Goal: Book appointment/travel/reservation

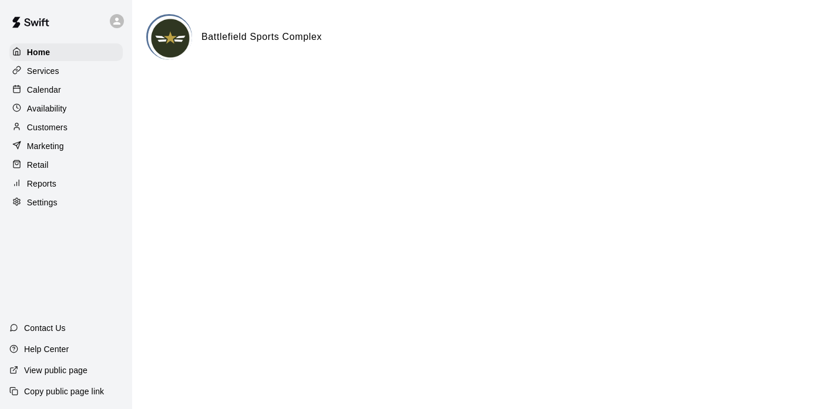
click at [42, 90] on p "Calendar" at bounding box center [44, 90] width 34 height 12
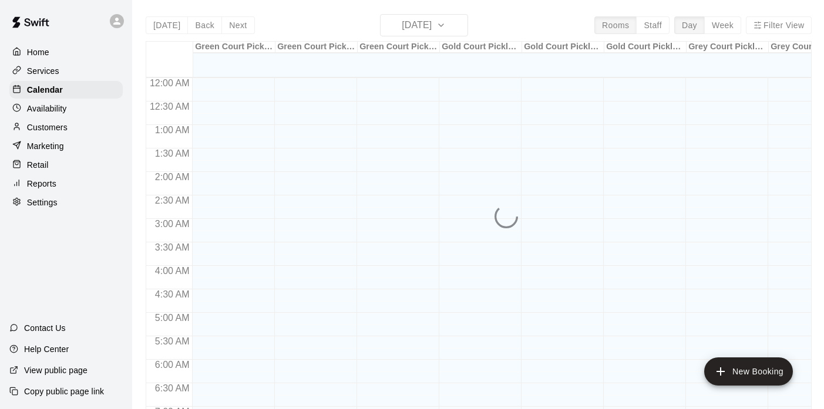
scroll to position [504, 0]
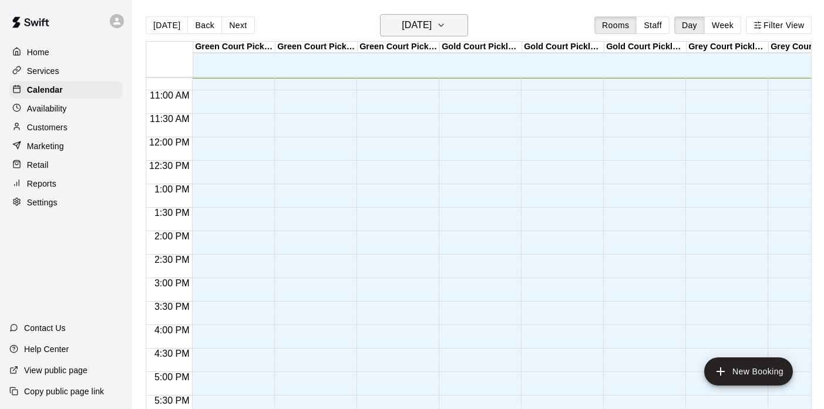
click at [432, 30] on h6 "[DATE]" at bounding box center [417, 25] width 30 height 16
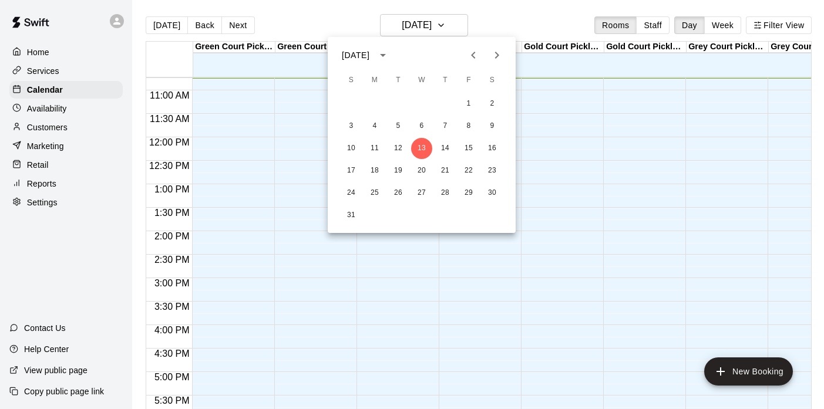
click at [497, 56] on icon "Next month" at bounding box center [497, 55] width 4 height 7
click at [349, 208] on button "30" at bounding box center [351, 215] width 21 height 21
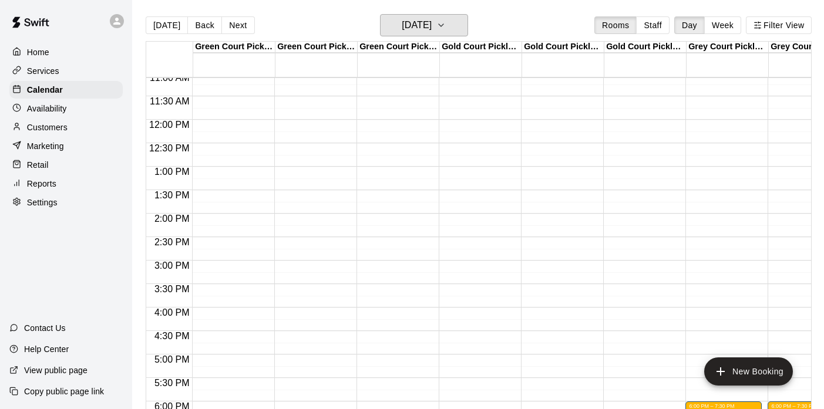
scroll to position [521, 0]
click at [235, 128] on div "12:00 AM – 8:00 AM Closed 10:00 PM – 11:59 PM Closed" at bounding box center [230, 120] width 76 height 1127
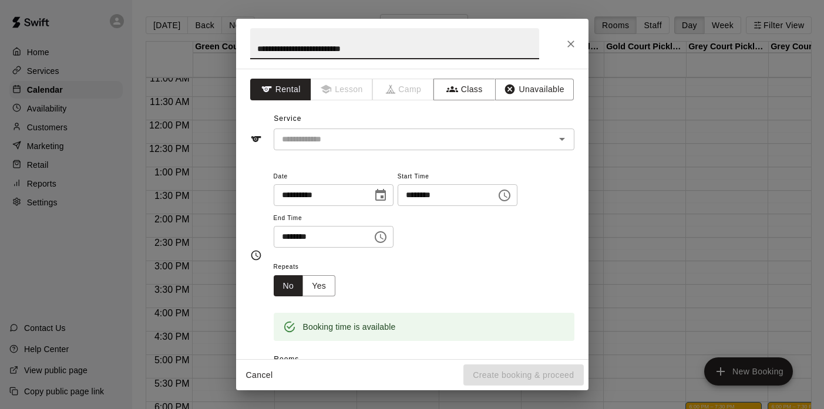
type input "**********"
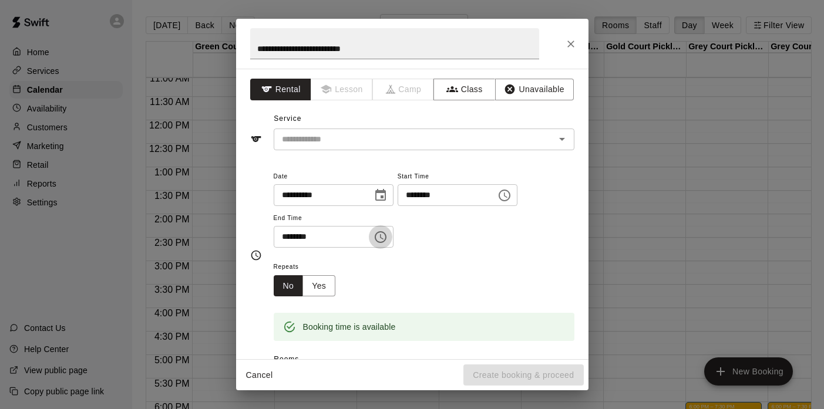
click at [383, 234] on icon "Choose time, selected time is 12:30 PM" at bounding box center [382, 236] width 4 height 5
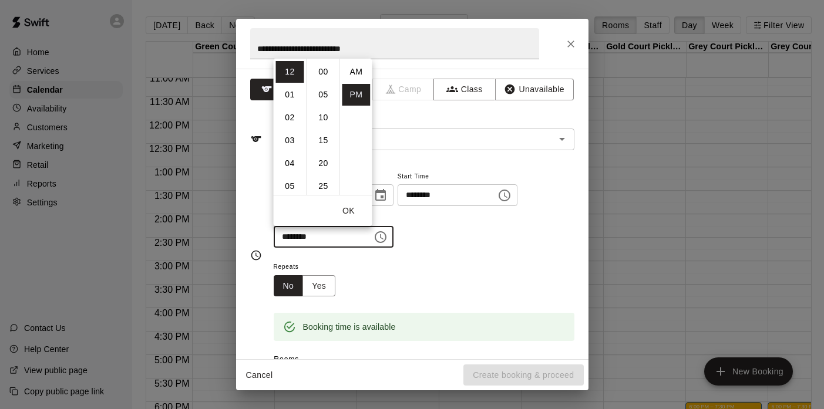
scroll to position [21, 0]
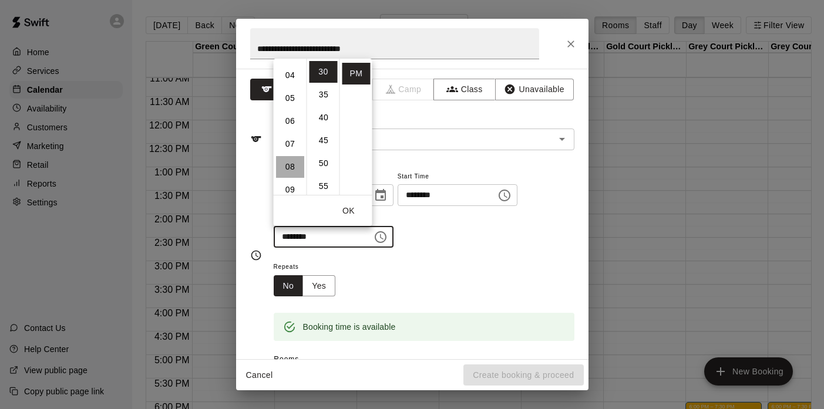
click at [295, 168] on li "08" at bounding box center [290, 167] width 28 height 22
click at [320, 70] on li "00" at bounding box center [323, 72] width 28 height 22
type input "********"
click at [353, 213] on button "OK" at bounding box center [349, 211] width 38 height 22
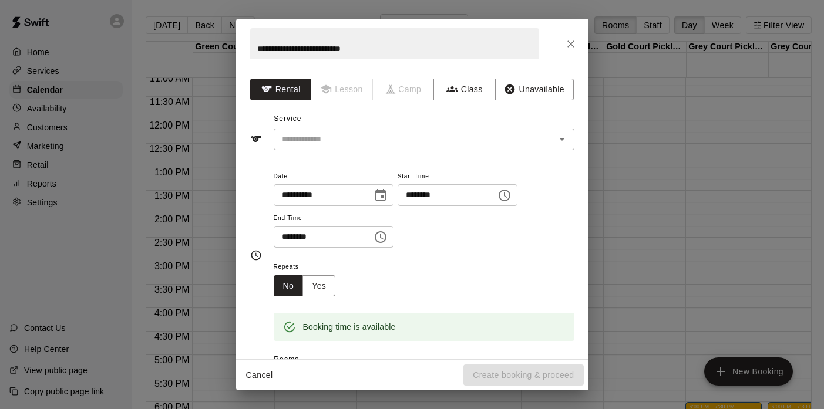
click at [446, 196] on input "********" at bounding box center [442, 195] width 90 height 22
type input "********"
click at [449, 279] on div "Repeats No Yes" at bounding box center [424, 277] width 301 height 37
click at [346, 127] on div "Service ​" at bounding box center [412, 130] width 324 height 41
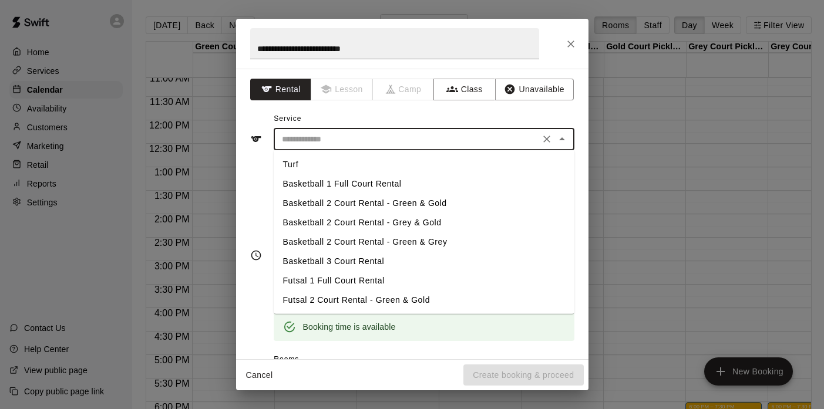
click at [331, 134] on input "text" at bounding box center [406, 139] width 259 height 15
click at [343, 201] on li "Basketball 2 Court Rental - Green & Gold" at bounding box center [424, 203] width 301 height 19
type input "**********"
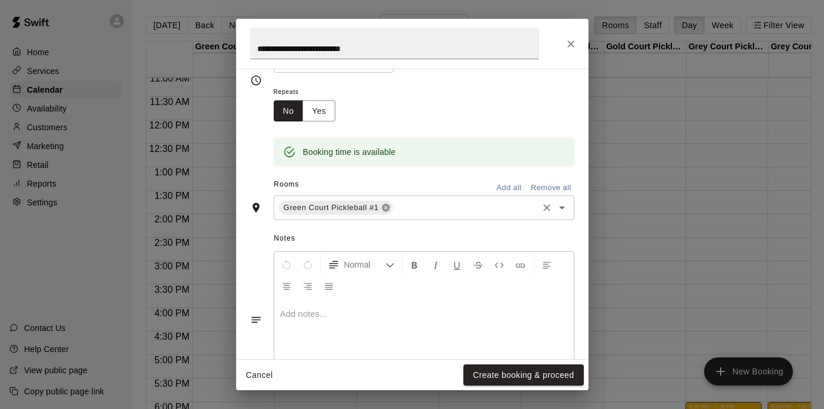
scroll to position [194, 0]
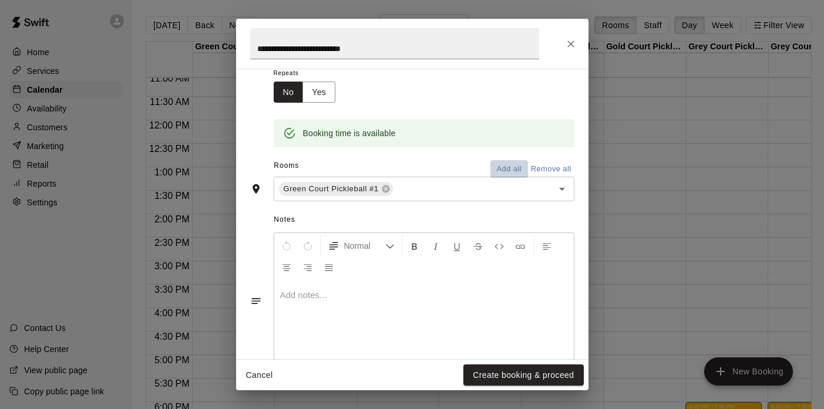
click at [515, 168] on button "Add all" at bounding box center [509, 169] width 38 height 18
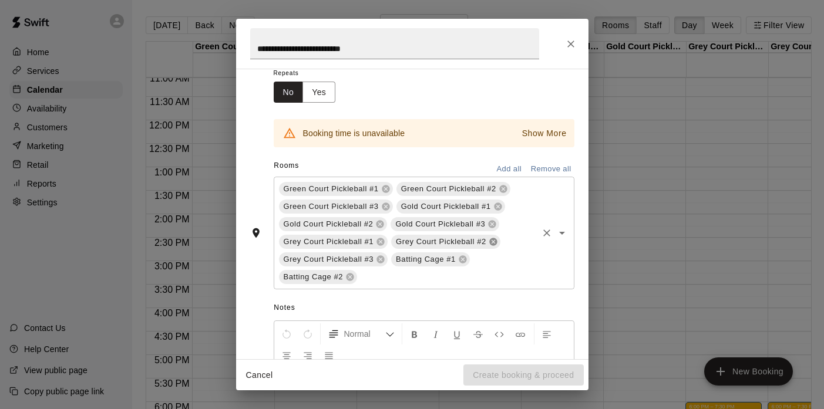
click at [493, 242] on icon at bounding box center [493, 242] width 8 height 8
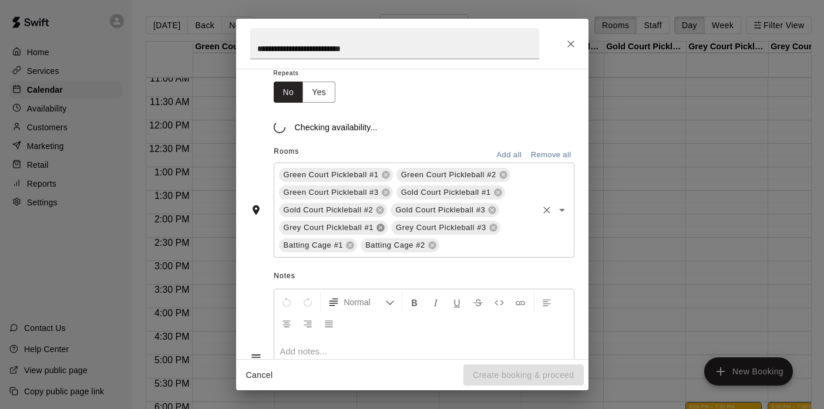
click at [381, 231] on icon at bounding box center [380, 228] width 8 height 8
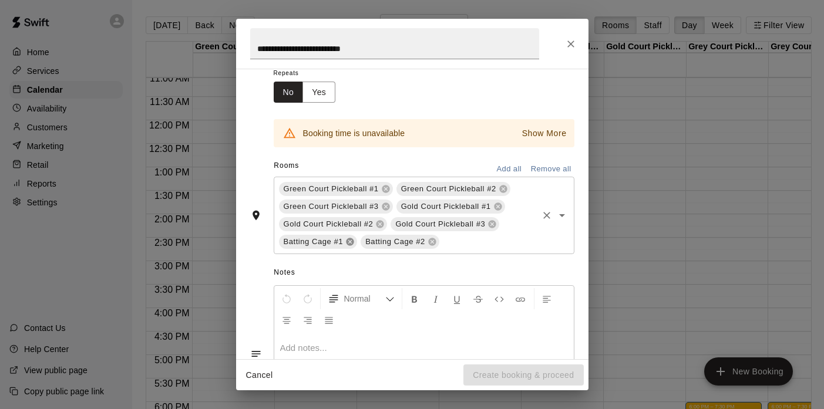
click at [350, 241] on icon at bounding box center [349, 241] width 9 height 9
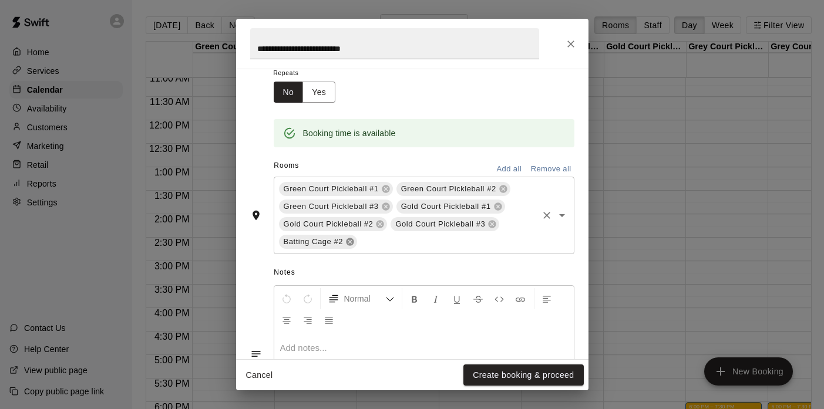
click at [349, 240] on icon at bounding box center [350, 242] width 8 height 8
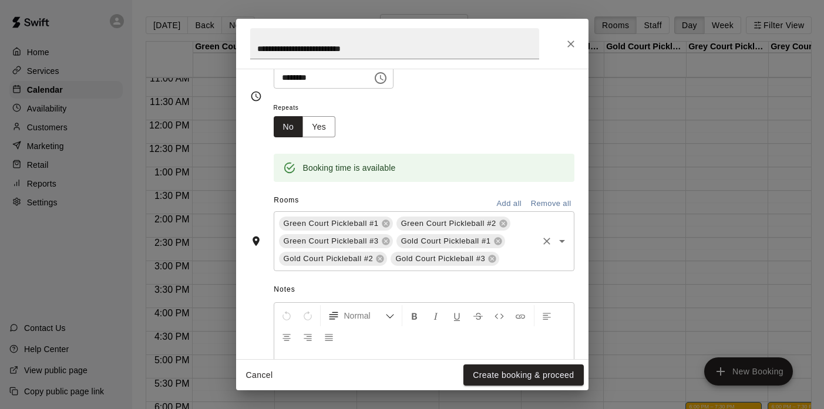
scroll to position [261, 0]
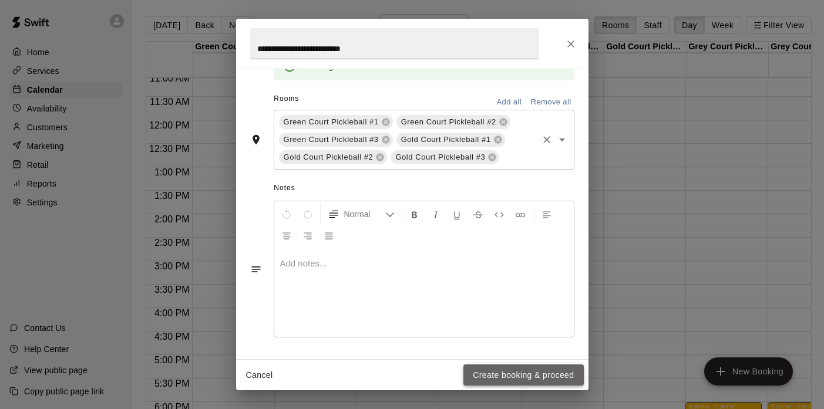
click at [477, 368] on button "Create booking & proceed" at bounding box center [523, 376] width 120 height 22
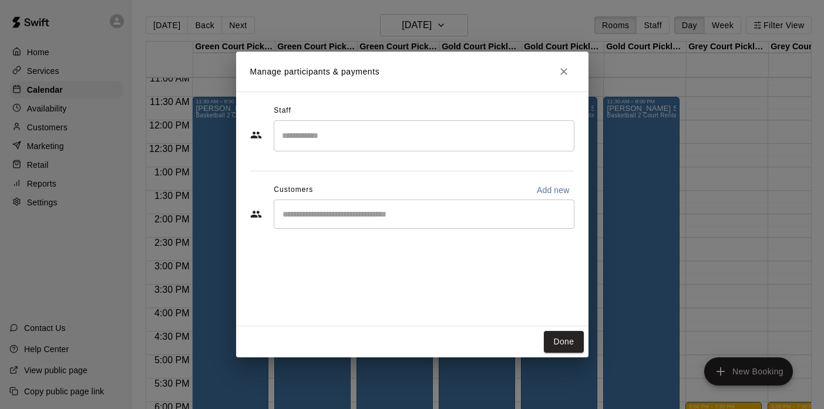
click at [309, 147] on div "​" at bounding box center [424, 135] width 301 height 31
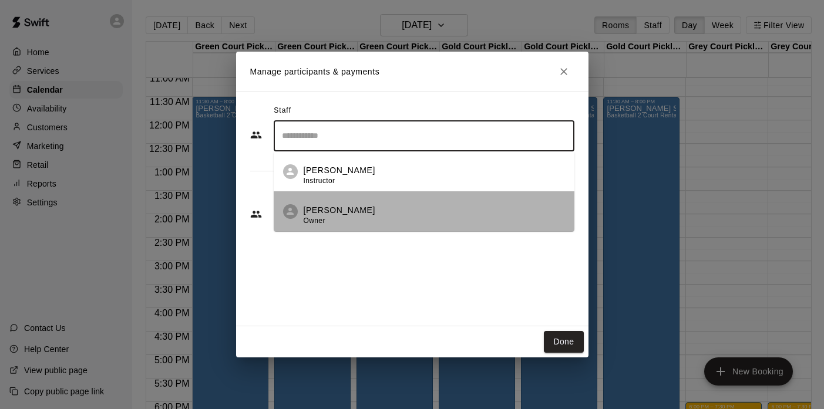
click at [309, 205] on p "[PERSON_NAME]" at bounding box center [340, 210] width 72 height 12
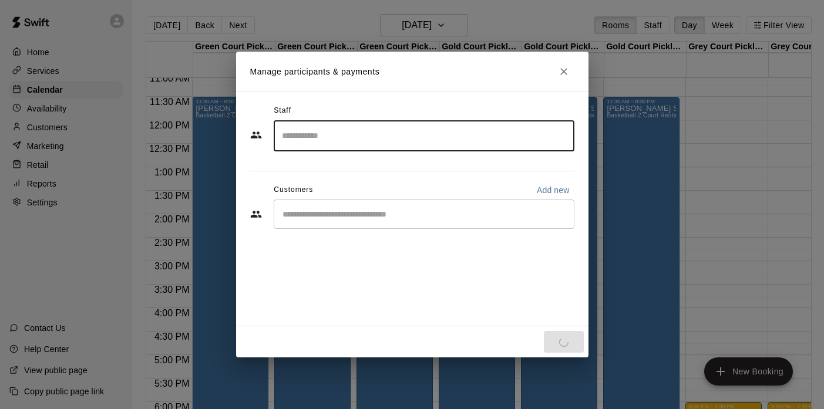
click at [308, 217] on input "Start typing to search customers..." at bounding box center [424, 214] width 290 height 12
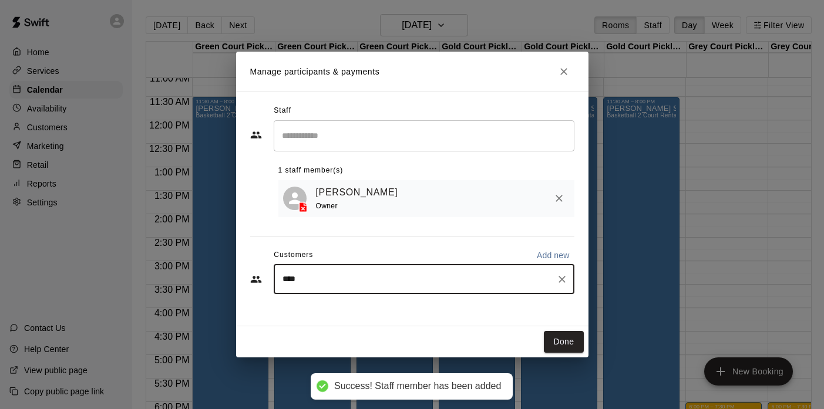
type input "*****"
click at [301, 311] on div "[PERSON_NAME] [EMAIL_ADDRESS][DOMAIN_NAME]" at bounding box center [424, 314] width 301 height 38
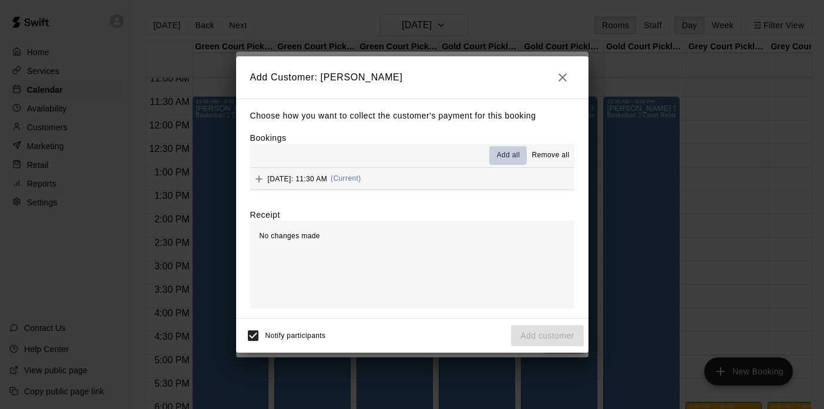
click at [505, 152] on span "Add all" at bounding box center [508, 156] width 23 height 12
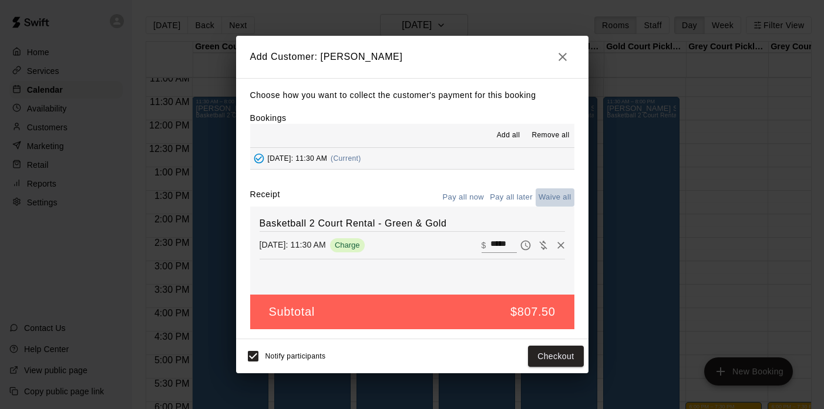
click at [558, 198] on button "Waive all" at bounding box center [554, 197] width 39 height 18
type input "*"
click at [532, 355] on button "Add customer" at bounding box center [547, 357] width 72 height 22
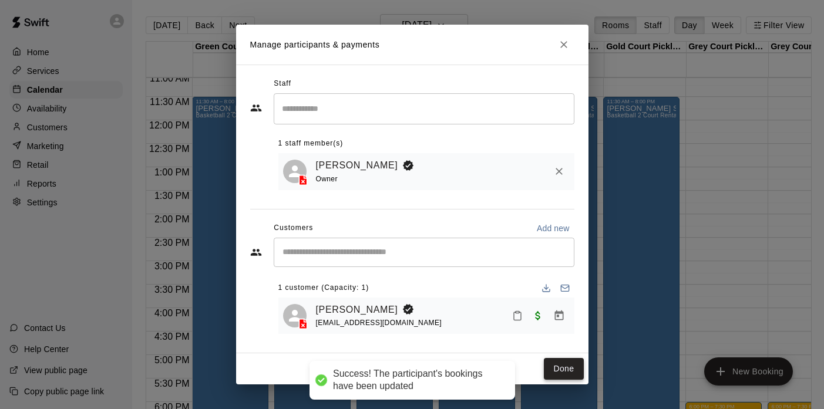
click at [557, 374] on button "Done" at bounding box center [563, 369] width 39 height 22
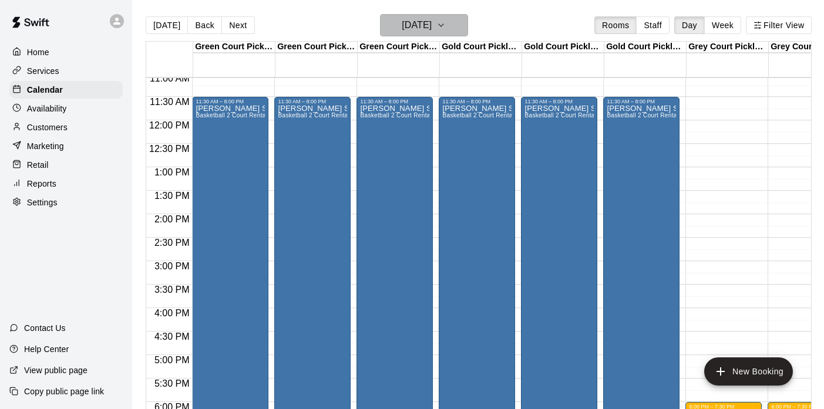
click at [432, 28] on h6 "[DATE]" at bounding box center [417, 25] width 30 height 16
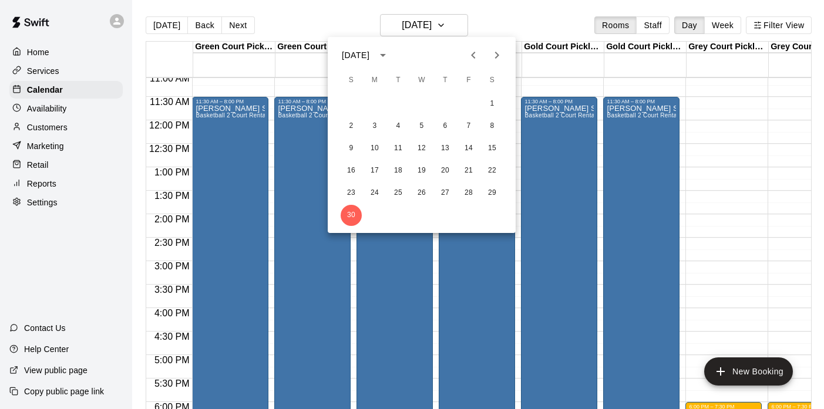
click at [470, 52] on icon "Previous month" at bounding box center [473, 55] width 14 height 14
click at [446, 101] on button "4" at bounding box center [444, 103] width 21 height 21
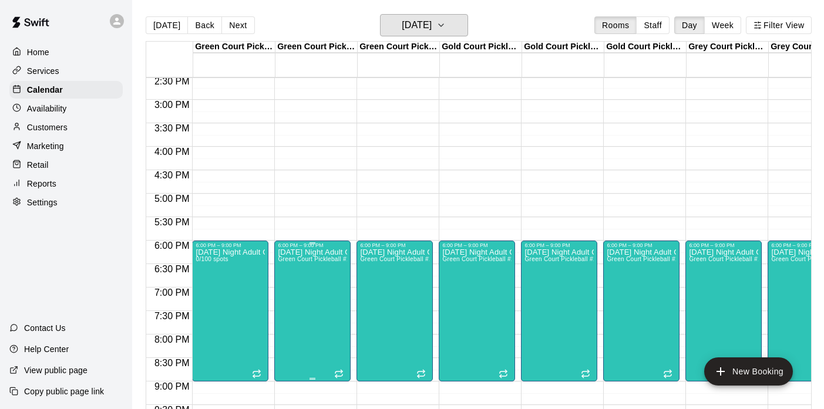
scroll to position [686, 0]
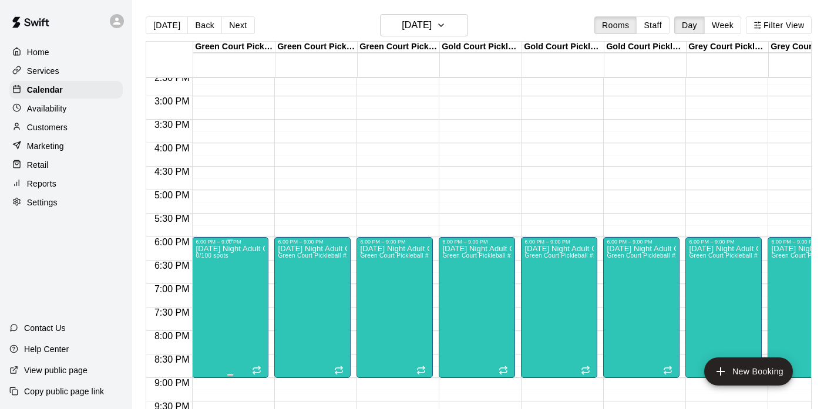
click at [207, 312] on icon "delete" at bounding box center [208, 313] width 8 height 11
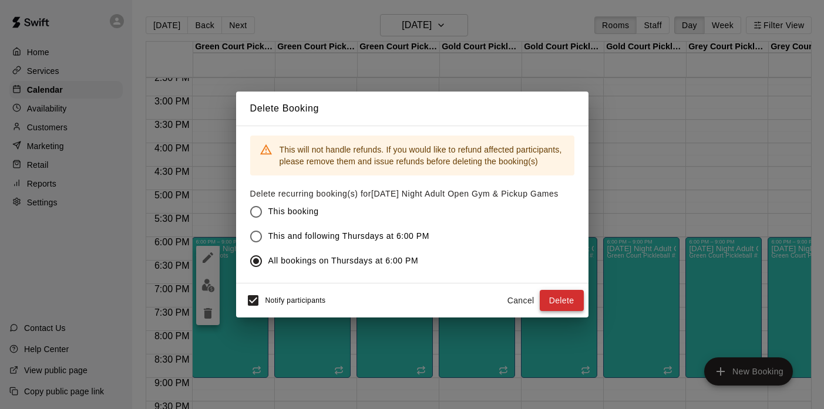
click at [568, 291] on button "Delete" at bounding box center [562, 301] width 44 height 22
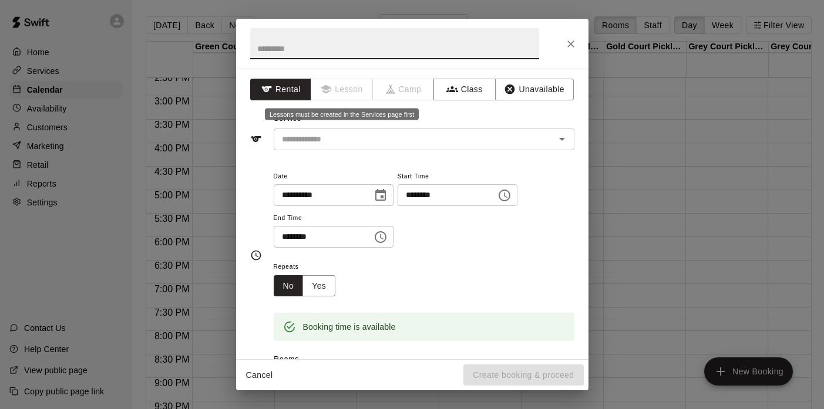
type input "*"
type input "**********"
click at [342, 141] on input "text" at bounding box center [406, 139] width 259 height 15
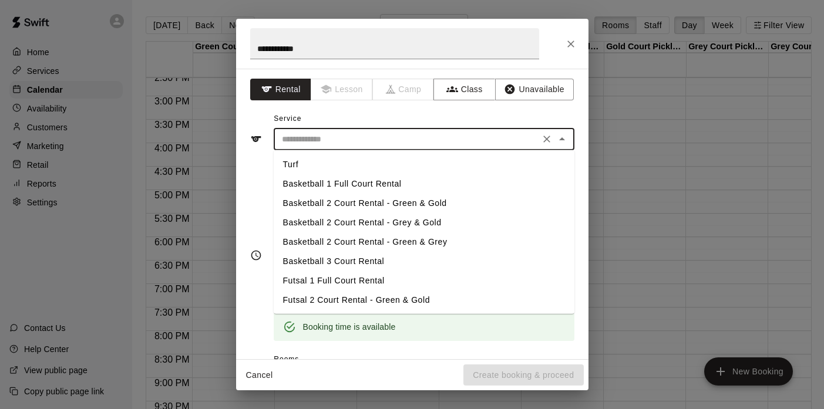
click at [342, 180] on li "Basketball 1 Full Court Rental" at bounding box center [424, 183] width 301 height 19
type input "**********"
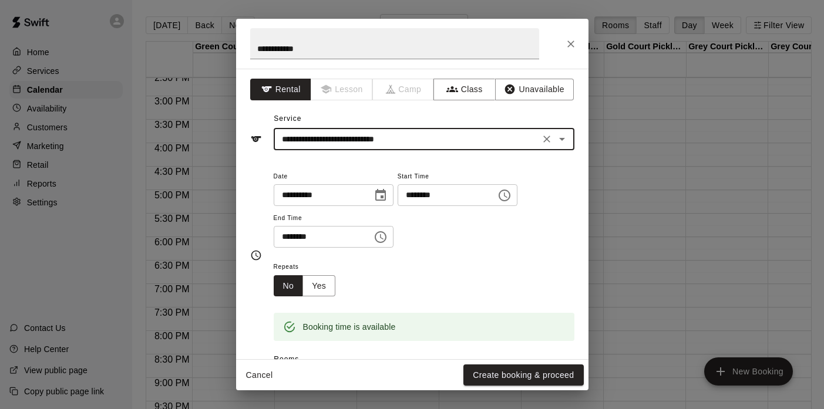
click at [288, 241] on input "********" at bounding box center [319, 237] width 90 height 22
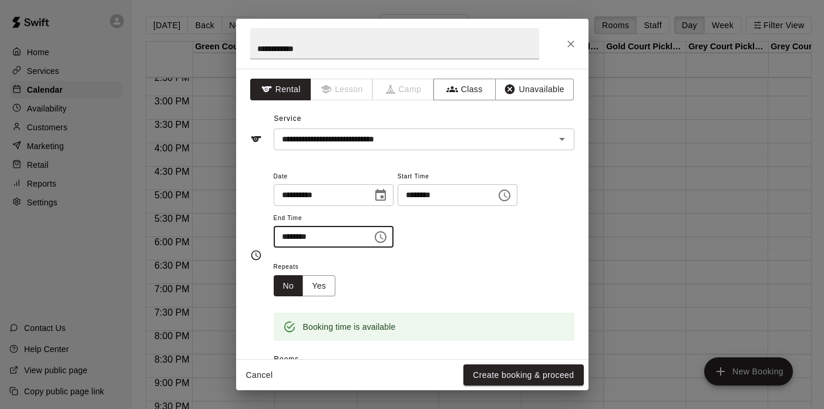
type input "********"
click at [365, 277] on div "Repeats No Yes" at bounding box center [424, 277] width 301 height 37
click at [316, 285] on button "Yes" at bounding box center [318, 286] width 33 height 22
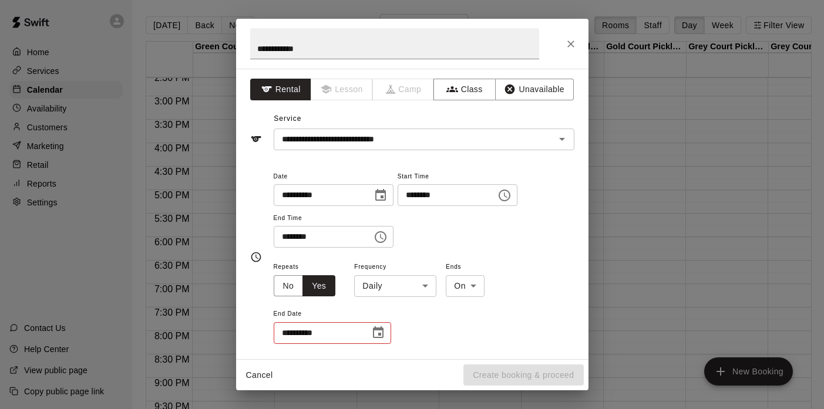
click at [390, 286] on body "Home Services Calendar Availability Customers Marketing Retail Reports Settings…" at bounding box center [412, 214] width 824 height 428
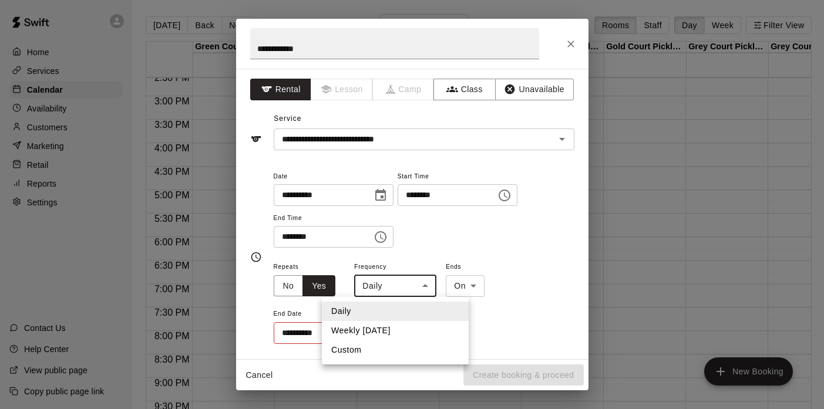
click at [360, 325] on li "Weekly [DATE]" at bounding box center [395, 330] width 147 height 19
type input "******"
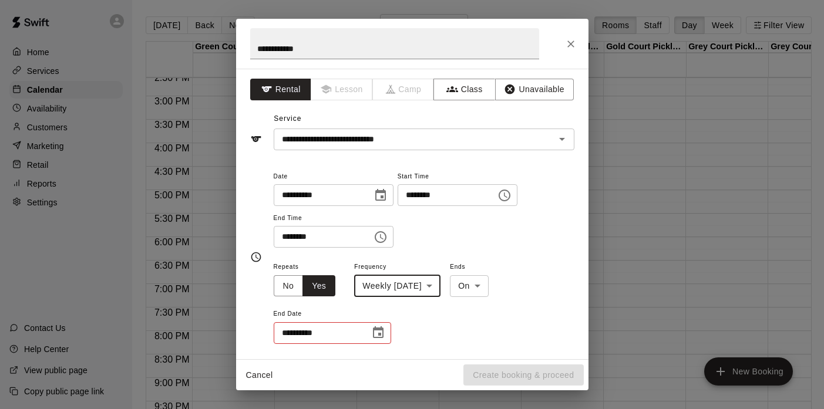
click at [376, 333] on icon "Choose date" at bounding box center [378, 333] width 14 height 14
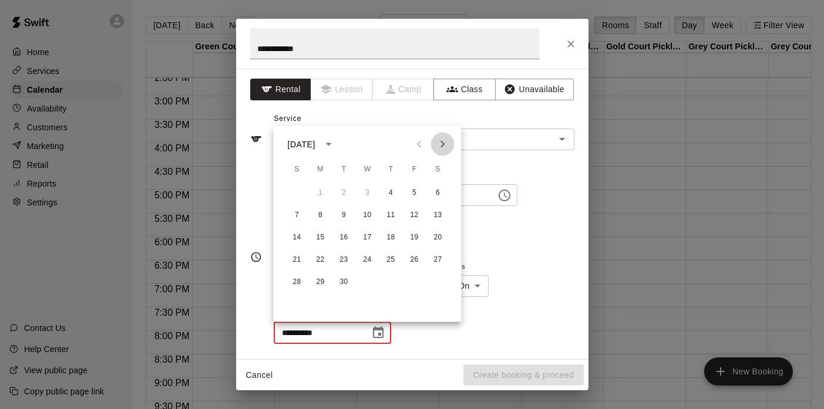
click at [441, 147] on icon "Next month" at bounding box center [442, 144] width 4 height 7
click at [393, 237] on button "16" at bounding box center [390, 237] width 21 height 21
type input "**********"
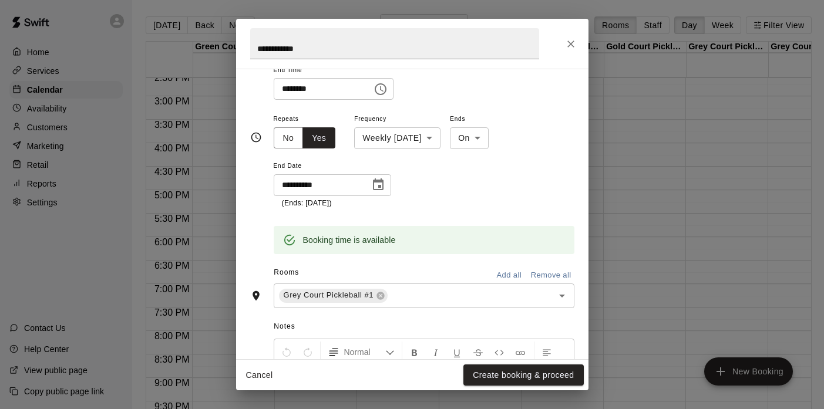
scroll to position [153, 0]
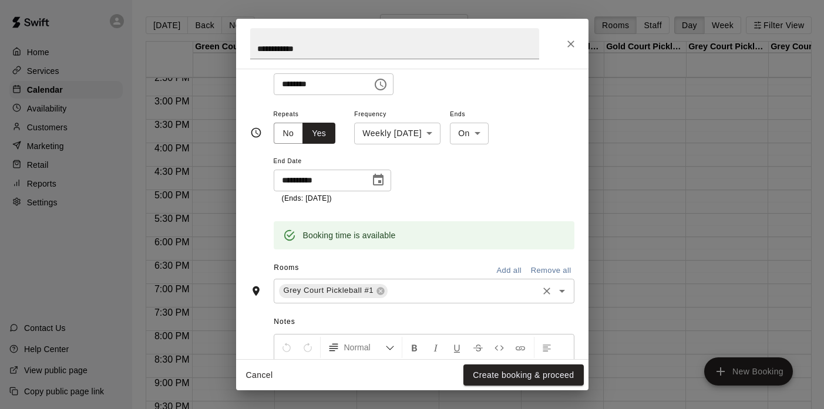
click at [552, 288] on button "Clear" at bounding box center [546, 291] width 16 height 16
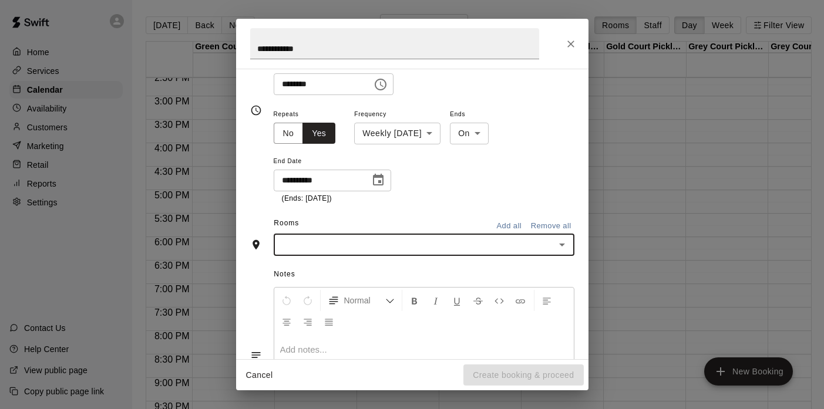
scroll to position [130, 0]
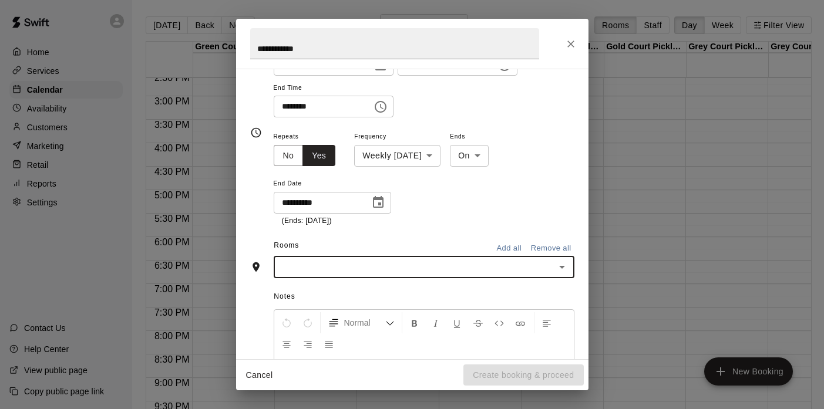
click at [561, 267] on icon "Open" at bounding box center [562, 267] width 6 height 3
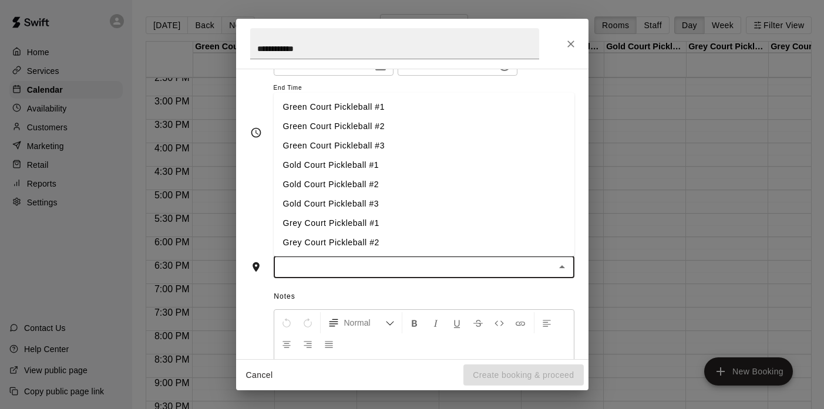
click at [352, 221] on li "Grey Court Pickleball #1" at bounding box center [424, 223] width 301 height 19
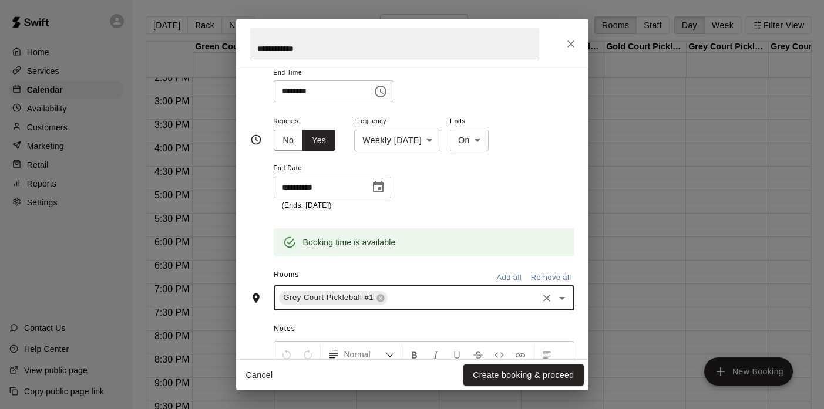
scroll to position [153, 0]
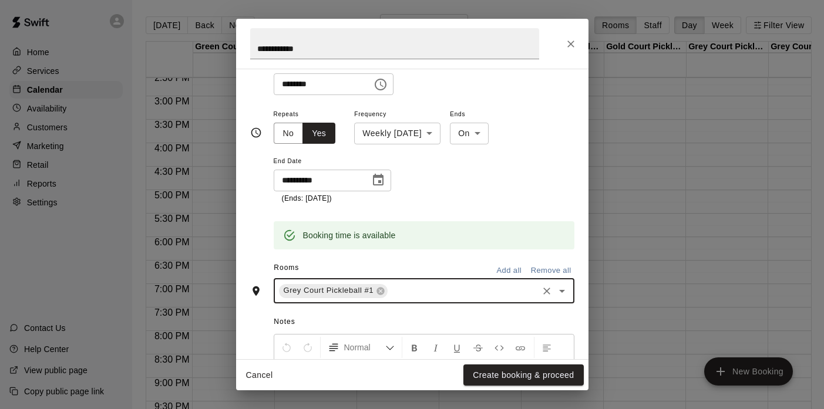
click at [560, 287] on icon "Open" at bounding box center [562, 291] width 14 height 14
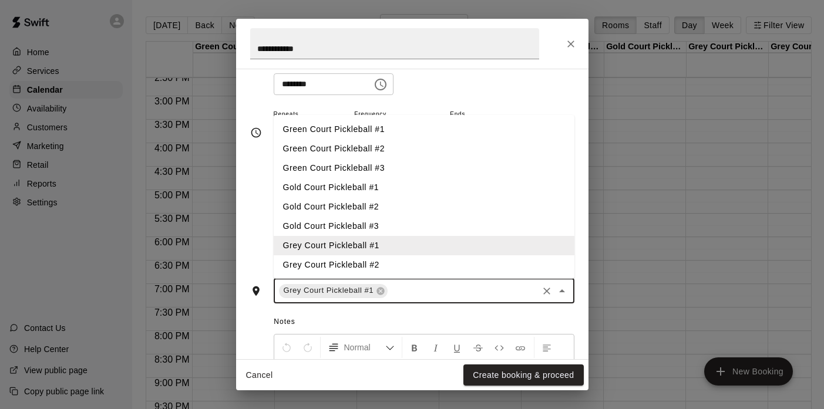
click at [417, 264] on li "Grey Court Pickleball #2" at bounding box center [424, 264] width 301 height 19
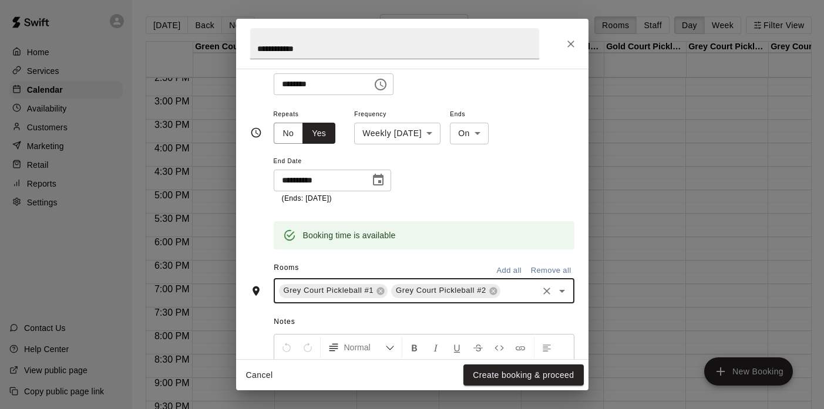
click at [564, 290] on icon "Open" at bounding box center [562, 291] width 6 height 3
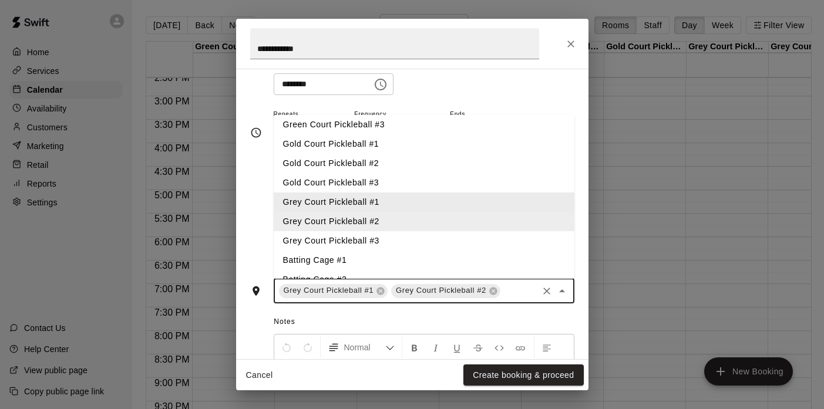
scroll to position [44, 0]
click at [434, 247] on li "Grey Court Pickleball #3" at bounding box center [424, 240] width 301 height 19
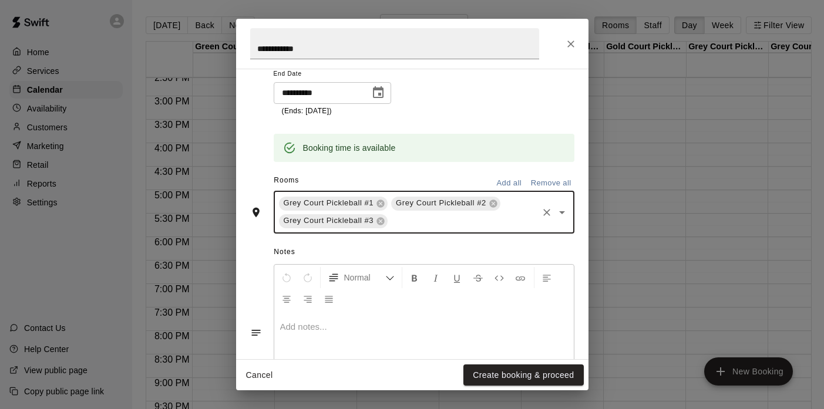
scroll to position [304, 0]
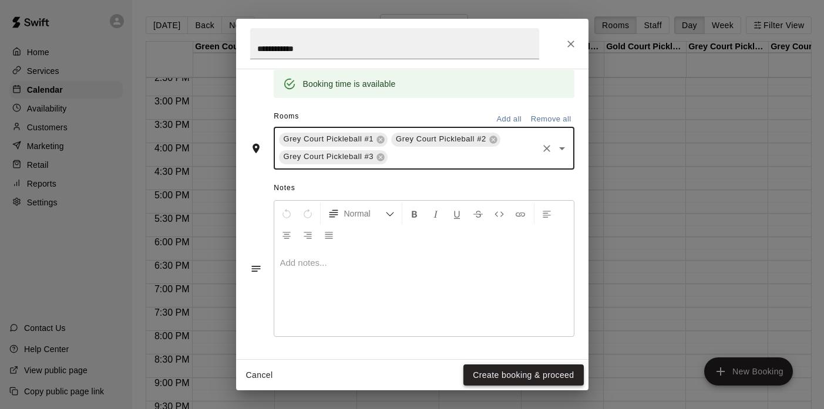
click at [518, 378] on button "Create booking & proceed" at bounding box center [523, 376] width 120 height 22
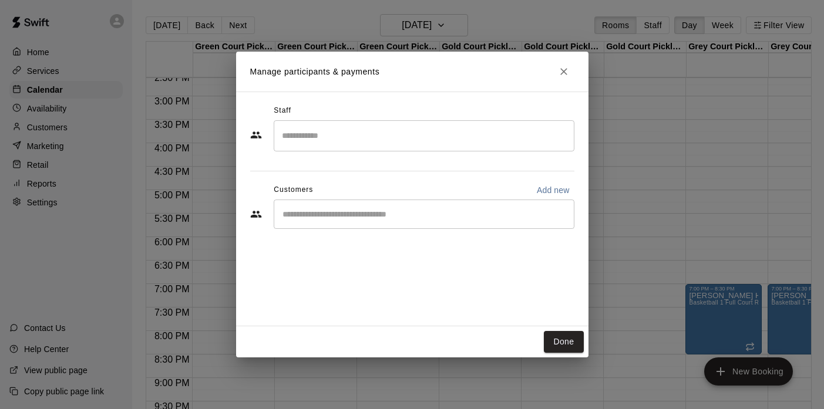
click at [357, 148] on div "​" at bounding box center [424, 135] width 301 height 31
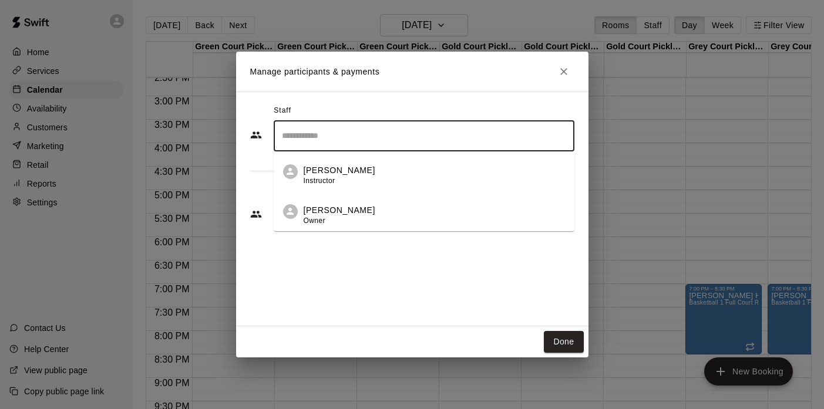
click at [339, 207] on p "[PERSON_NAME]" at bounding box center [340, 210] width 72 height 12
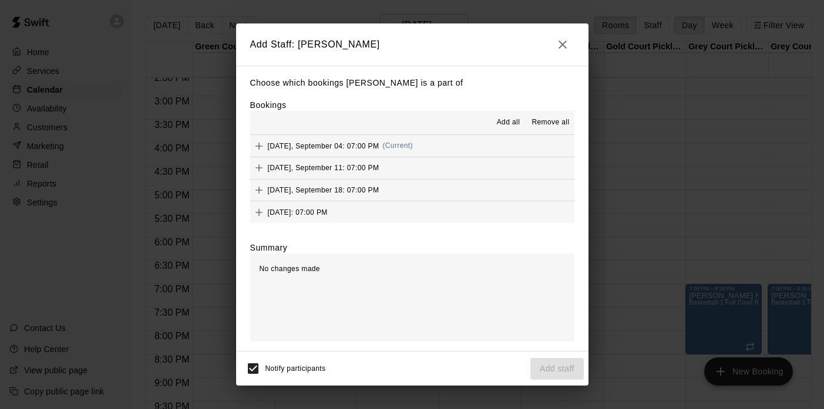
click at [503, 126] on span "Add all" at bounding box center [508, 123] width 23 height 12
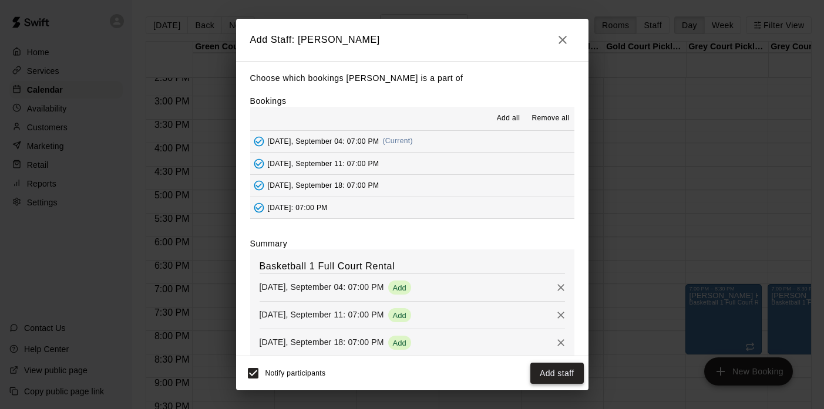
click at [559, 373] on button "Add staff" at bounding box center [556, 374] width 53 height 22
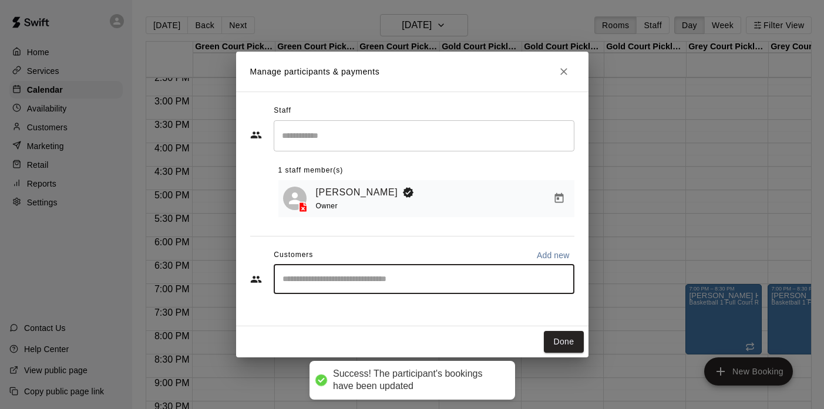
click at [385, 279] on input "Start typing to search customers..." at bounding box center [424, 280] width 290 height 12
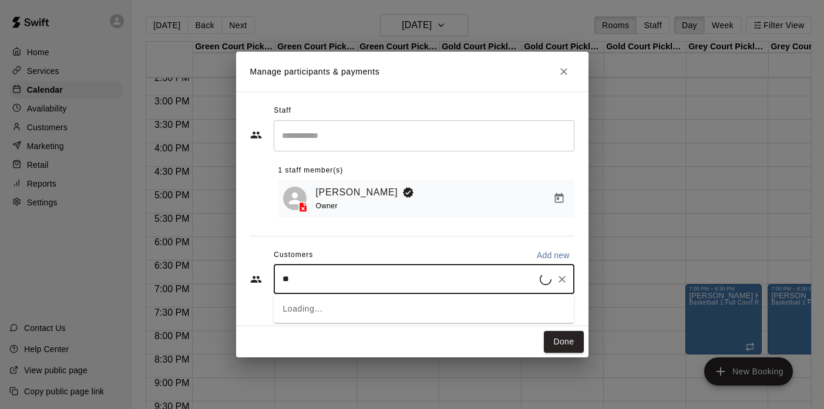
type input "***"
click at [356, 309] on div "[PERSON_NAME]" at bounding box center [369, 307] width 126 height 12
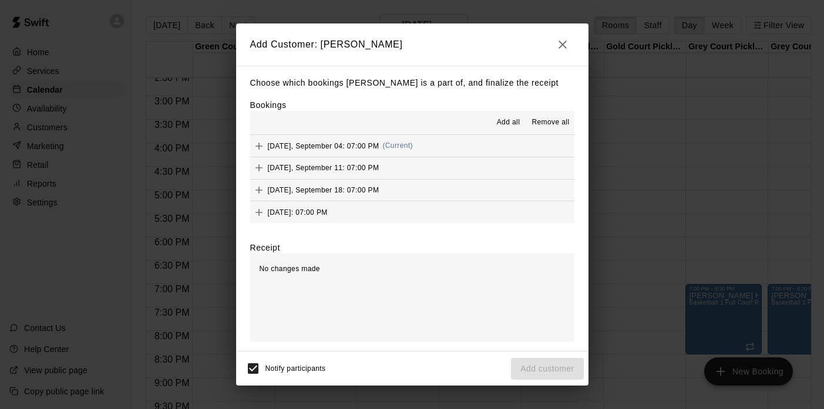
click at [507, 122] on span "Add all" at bounding box center [508, 123] width 23 height 12
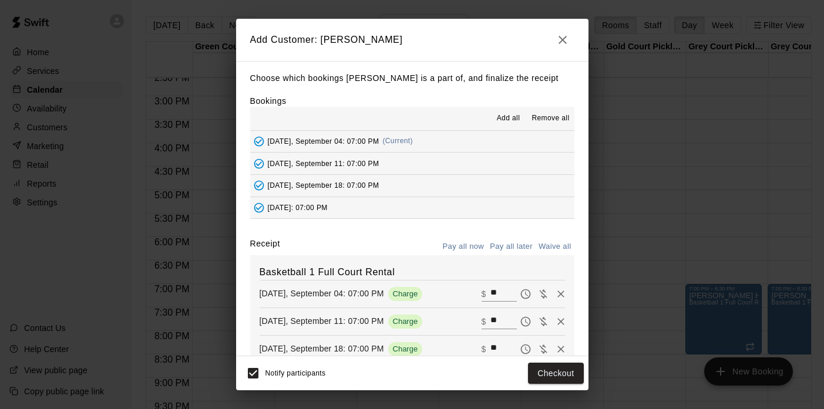
scroll to position [2, 0]
click at [510, 244] on button "Pay all later" at bounding box center [511, 247] width 49 height 18
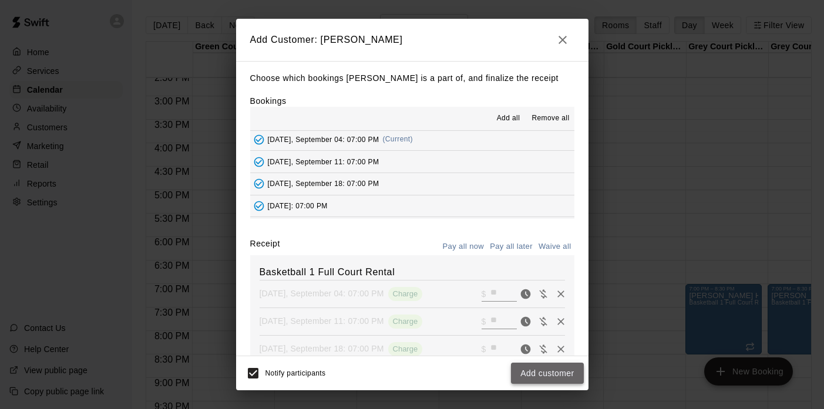
click at [541, 373] on button "Add customer" at bounding box center [547, 374] width 72 height 22
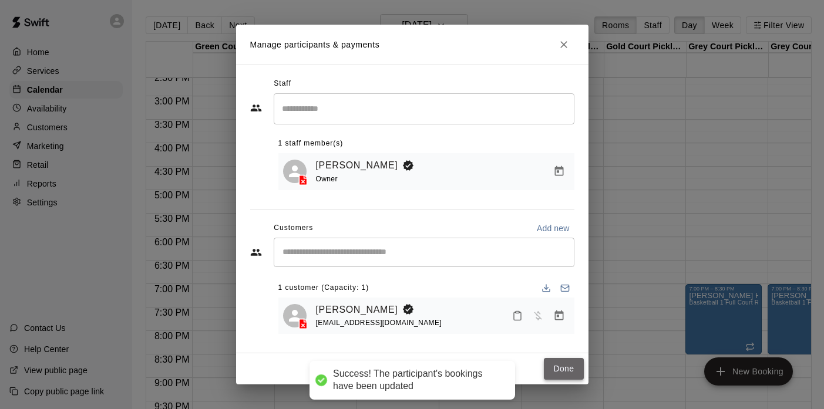
click at [555, 362] on button "Done" at bounding box center [563, 369] width 39 height 22
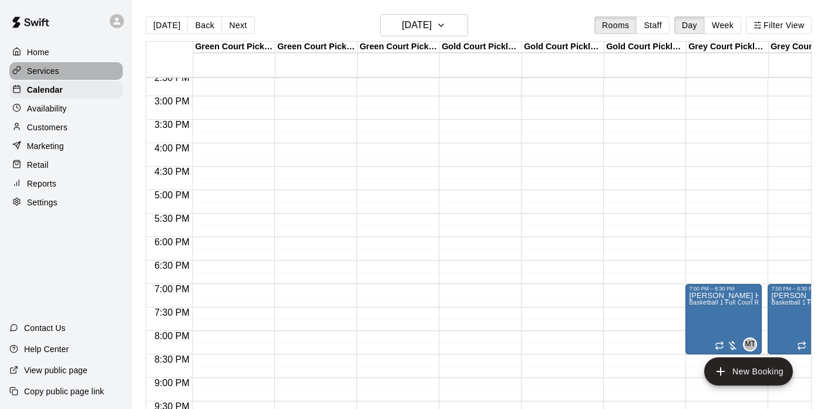
click at [46, 76] on p "Services" at bounding box center [43, 71] width 32 height 12
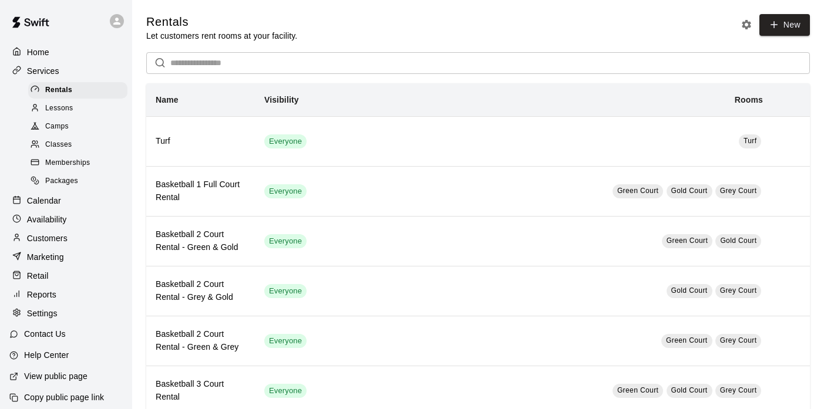
click at [67, 163] on span "Memberships" at bounding box center [67, 163] width 45 height 12
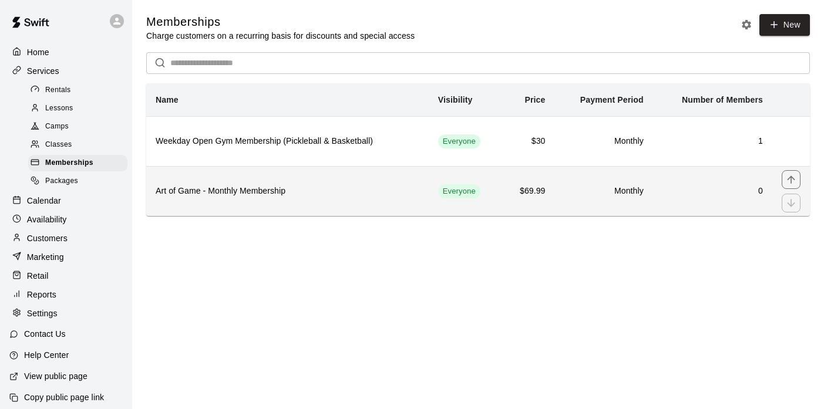
click at [310, 196] on h6 "Art of Game - Monthly Membership" at bounding box center [288, 191] width 264 height 13
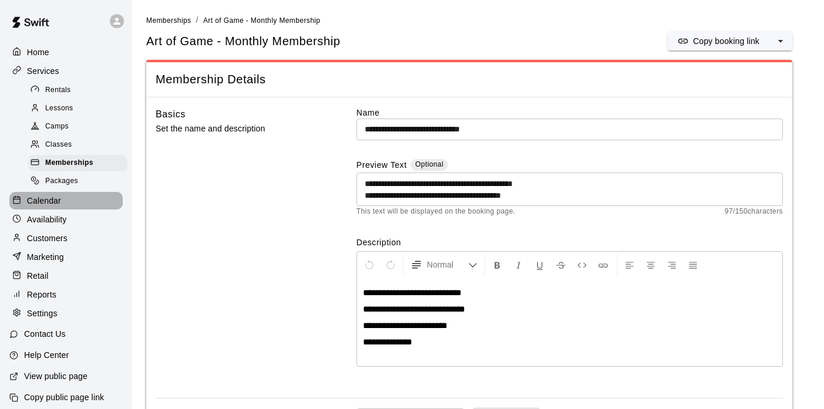
click at [46, 204] on p "Calendar" at bounding box center [44, 201] width 34 height 12
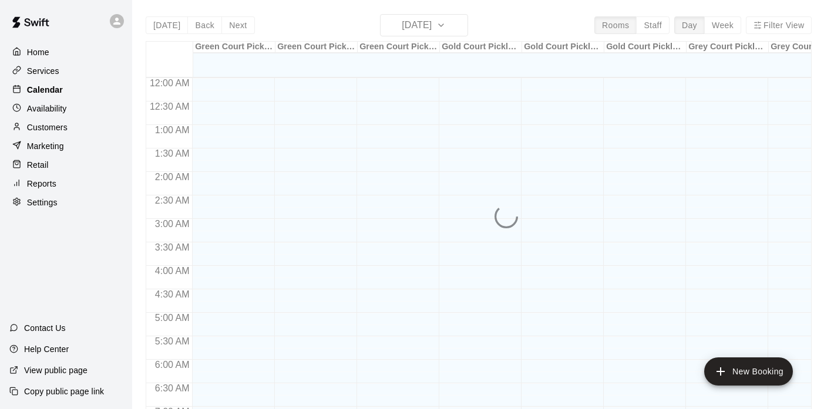
scroll to position [531, 0]
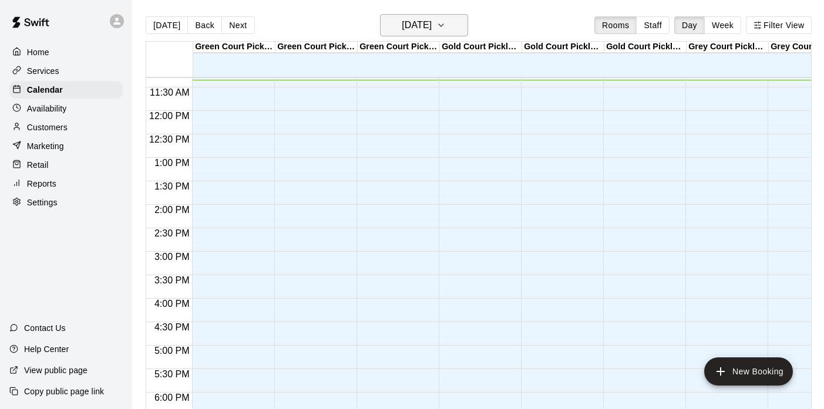
click at [416, 31] on h6 "[DATE]" at bounding box center [417, 25] width 30 height 16
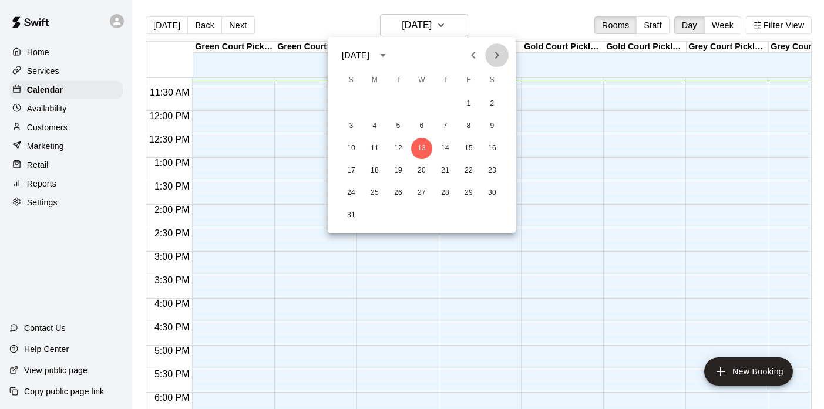
click at [497, 59] on icon "Next month" at bounding box center [497, 55] width 14 height 14
click at [375, 170] on button "22" at bounding box center [374, 170] width 21 height 21
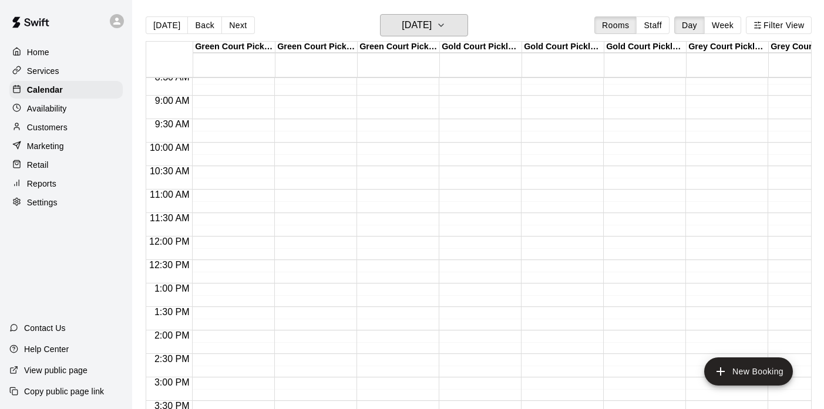
scroll to position [393, 0]
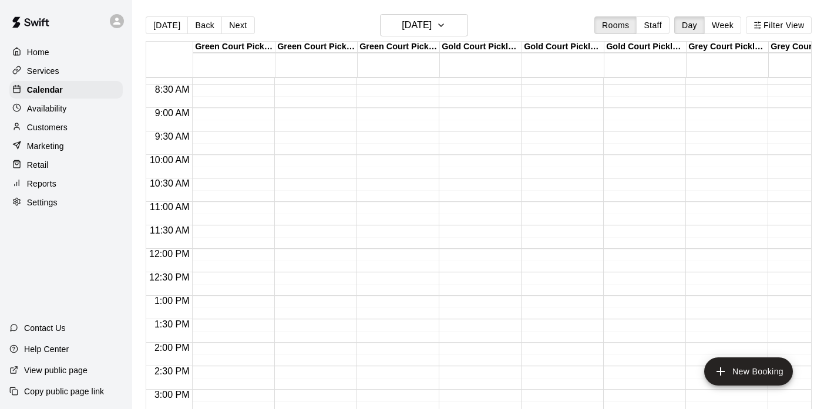
click at [715, 111] on div "12:00 AM – 8:00 AM Closed 6:00 PM – 9:00 PM FRAA Basketball Basketball 3 Court …" at bounding box center [723, 248] width 76 height 1127
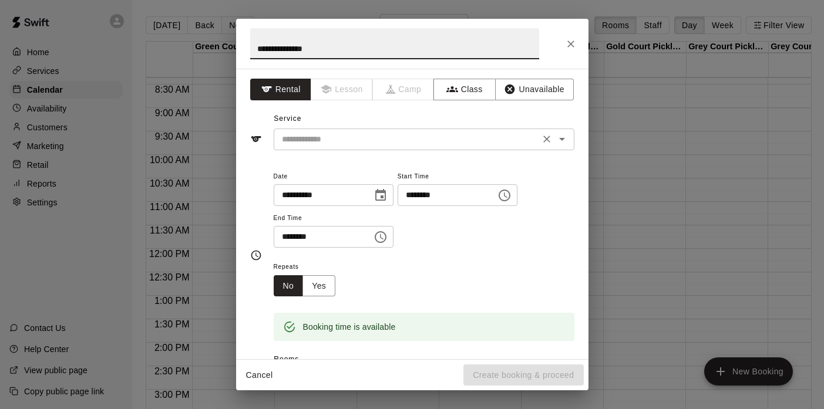
type input "**********"
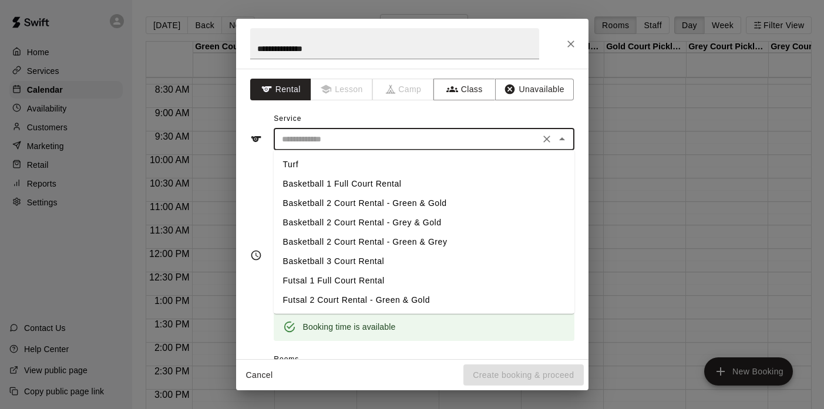
click at [363, 142] on input "text" at bounding box center [406, 139] width 259 height 15
click at [351, 180] on li "Basketball 1 Full Court Rental" at bounding box center [424, 183] width 301 height 19
type input "**********"
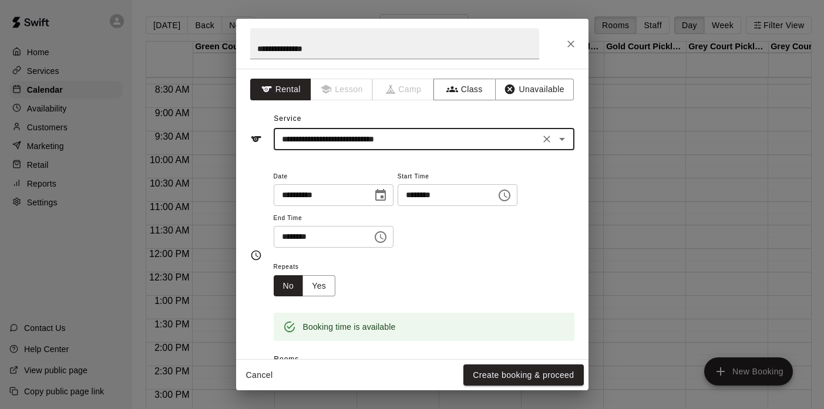
click at [288, 237] on input "********" at bounding box center [319, 237] width 90 height 22
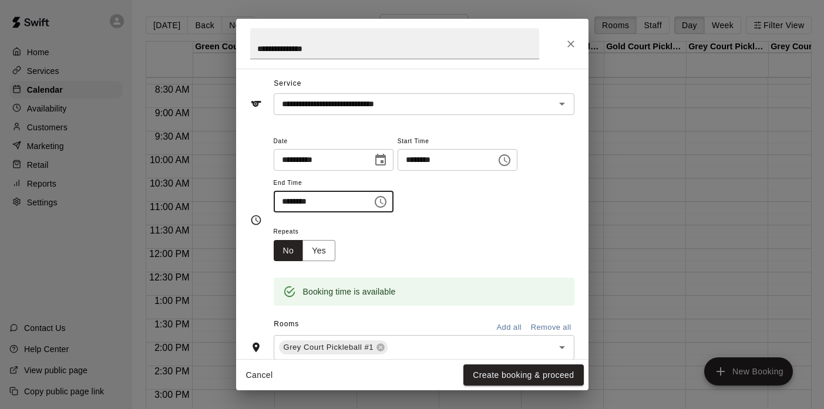
scroll to position [107, 0]
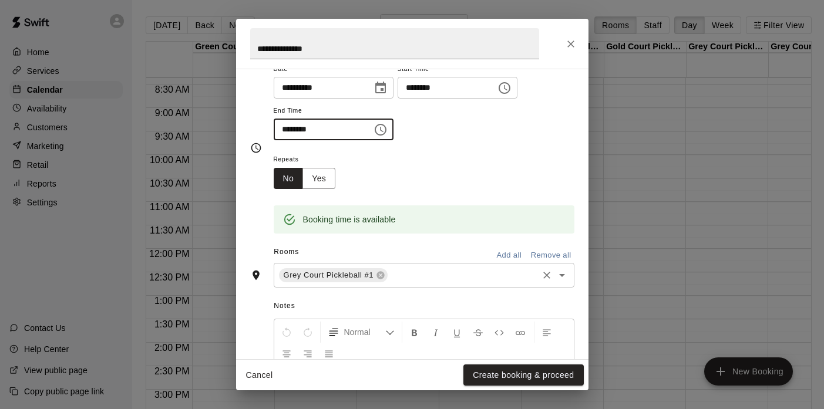
click at [559, 277] on icon "Open" at bounding box center [562, 275] width 14 height 14
type input "********"
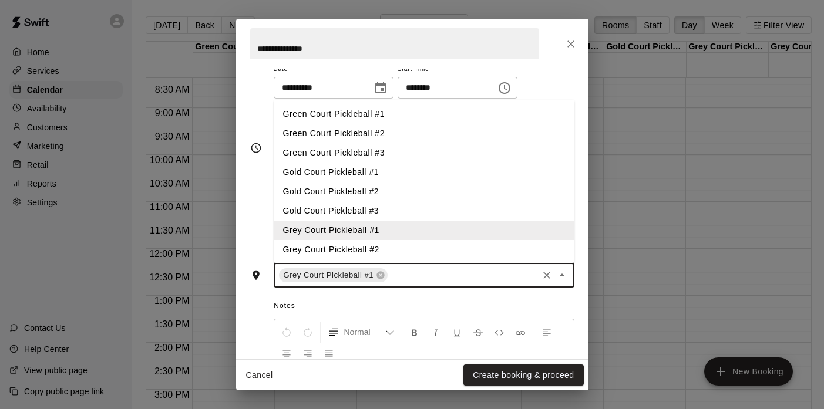
click at [362, 244] on li "Grey Court Pickleball #2" at bounding box center [424, 249] width 301 height 19
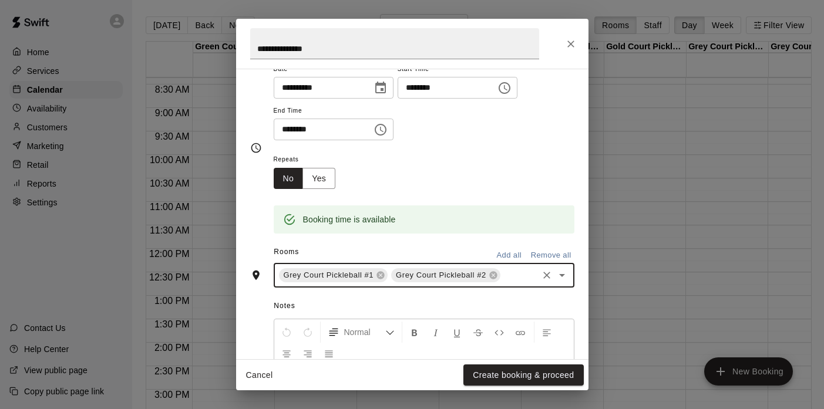
click at [562, 275] on icon "Open" at bounding box center [562, 275] width 6 height 3
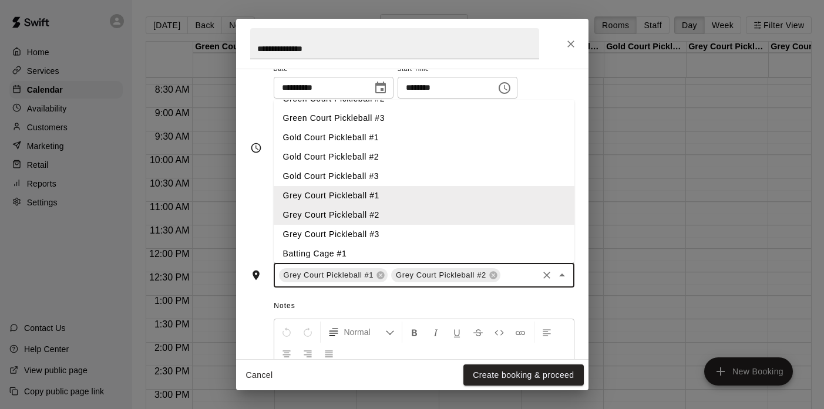
scroll to position [35, 0]
click at [405, 233] on li "Grey Court Pickleball #3" at bounding box center [424, 233] width 301 height 19
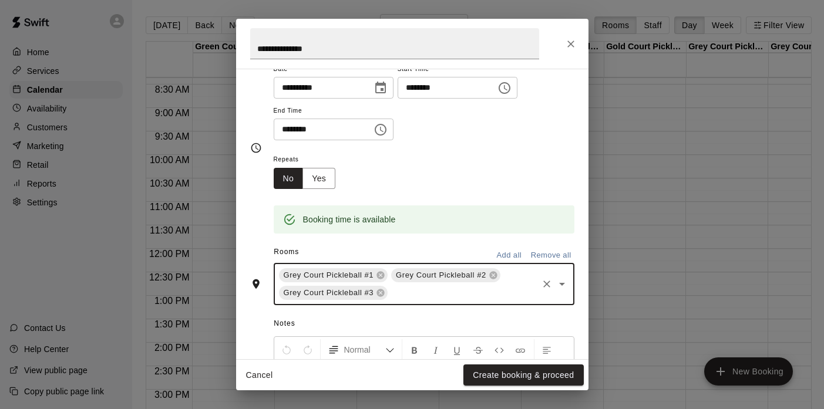
scroll to position [107, 0]
click at [319, 177] on button "Yes" at bounding box center [318, 179] width 33 height 22
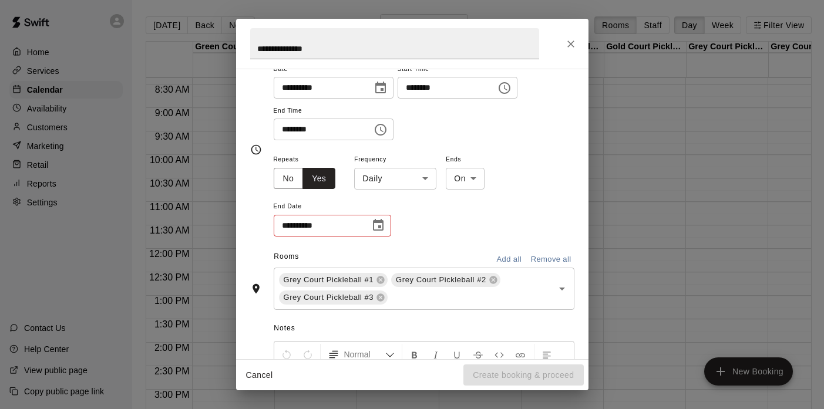
scroll to position [109, 0]
click at [380, 217] on icon "Choose date" at bounding box center [378, 224] width 14 height 14
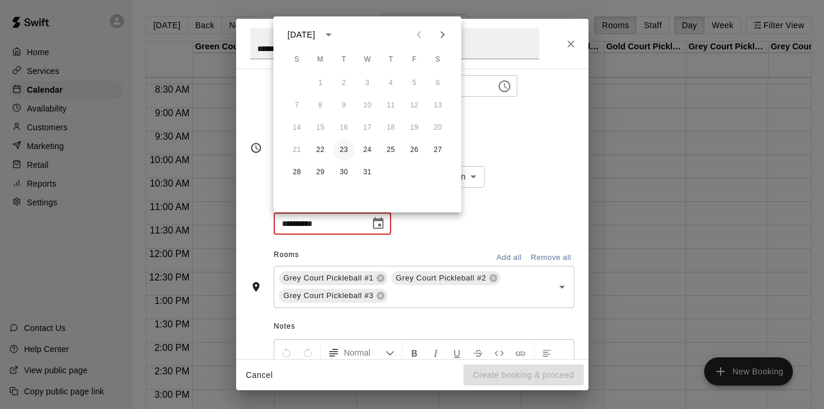
click at [339, 148] on button "23" at bounding box center [343, 150] width 21 height 21
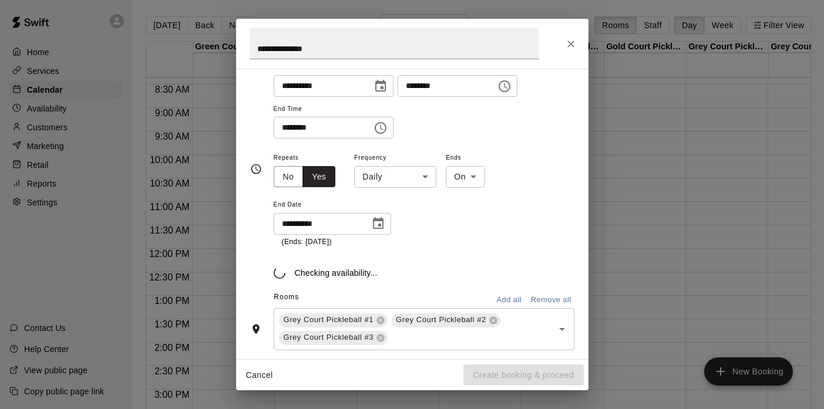
type input "**********"
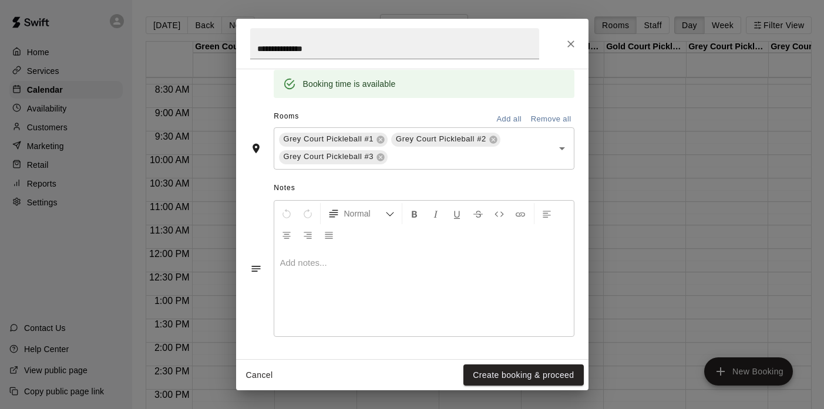
scroll to position [304, 0]
click at [493, 368] on button "Create booking & proceed" at bounding box center [523, 376] width 120 height 22
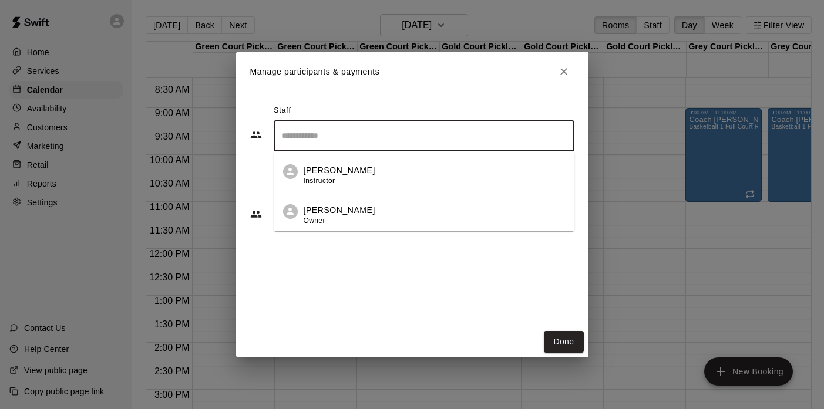
click at [327, 139] on input "Search staff" at bounding box center [424, 136] width 290 height 21
click at [333, 181] on span "Instructor" at bounding box center [320, 181] width 32 height 8
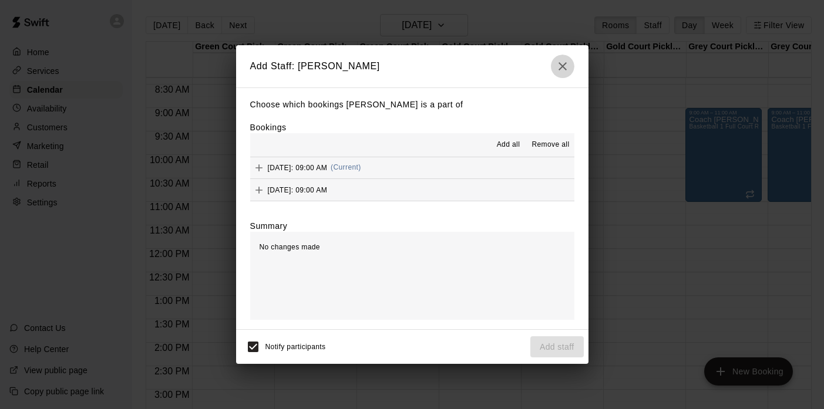
click at [557, 70] on icon "button" at bounding box center [562, 66] width 14 height 14
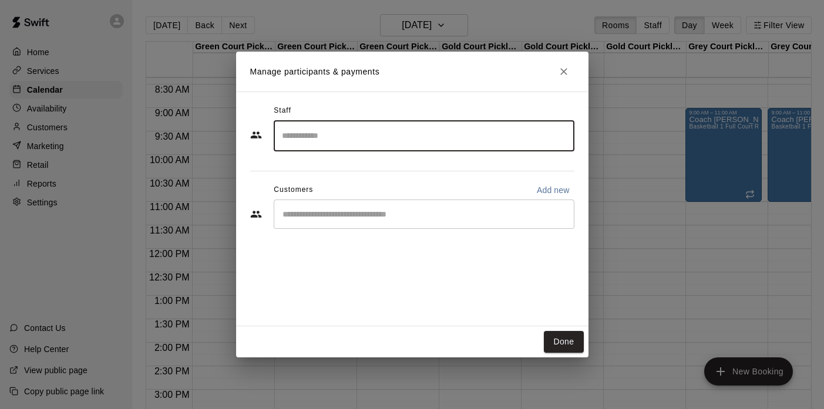
click at [376, 137] on input "Search staff" at bounding box center [424, 136] width 290 height 21
click at [346, 208] on p "[PERSON_NAME]" at bounding box center [340, 210] width 72 height 12
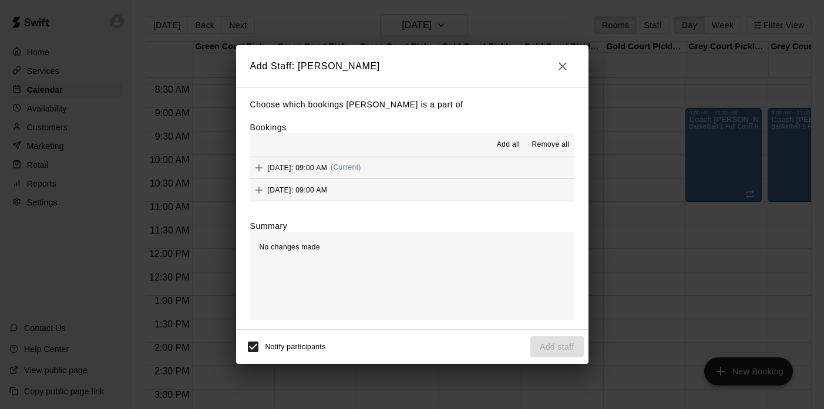
click at [510, 147] on span "Add all" at bounding box center [508, 145] width 23 height 12
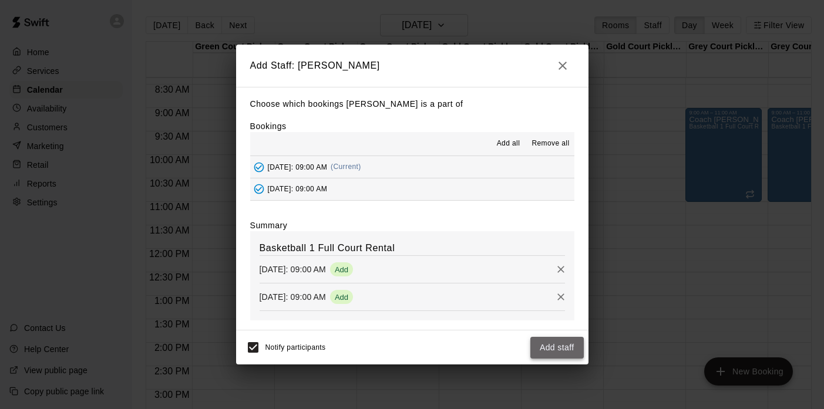
click at [547, 344] on button "Add staff" at bounding box center [556, 348] width 53 height 22
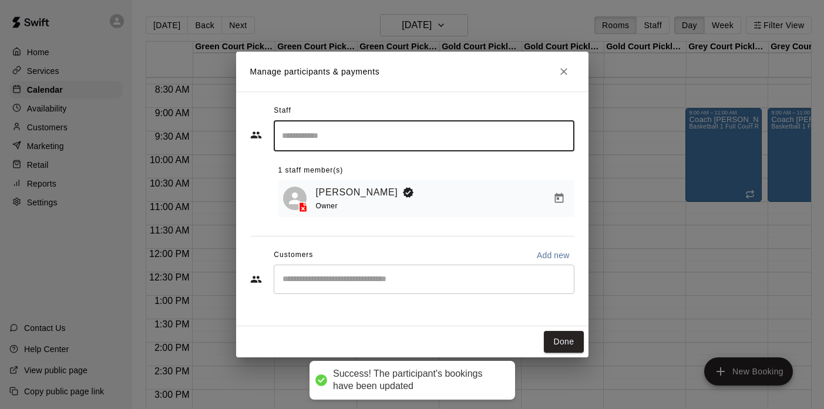
click at [380, 284] on input "Start typing to search customers..." at bounding box center [424, 280] width 290 height 12
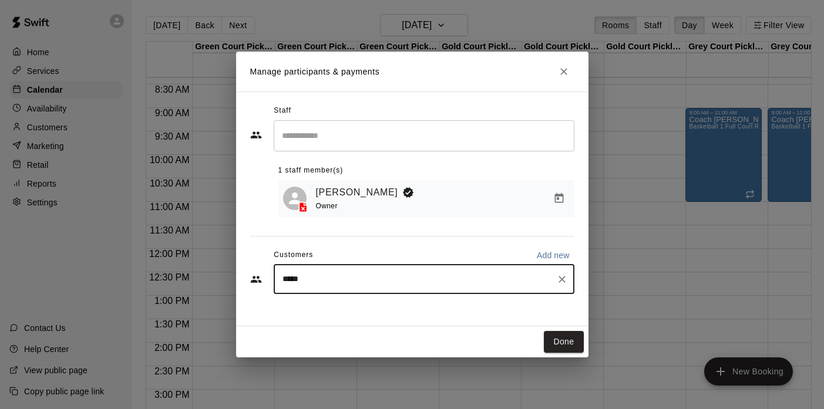
type input "*****"
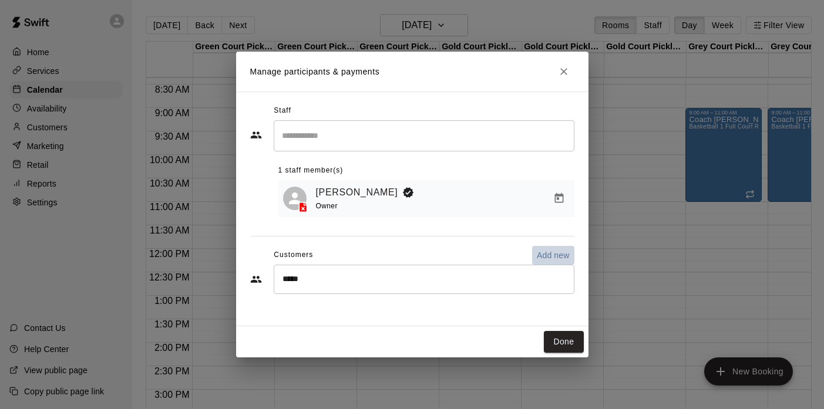
click at [546, 254] on p "Add new" at bounding box center [553, 256] width 33 height 12
select select "**"
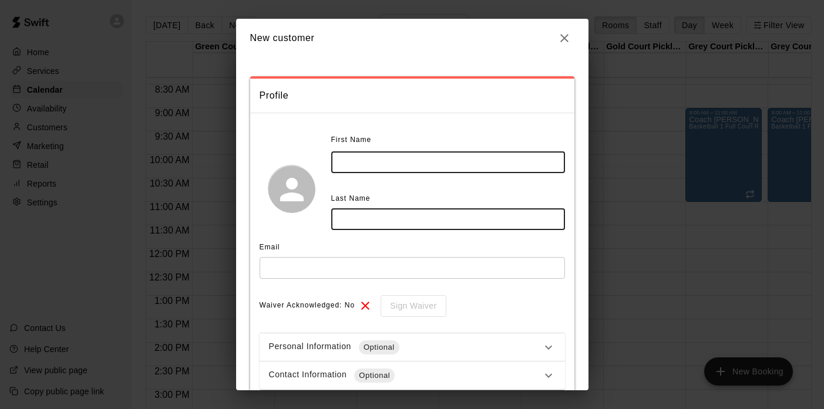
click at [377, 157] on input "text" at bounding box center [448, 162] width 234 height 22
type input "*****"
type input "*********"
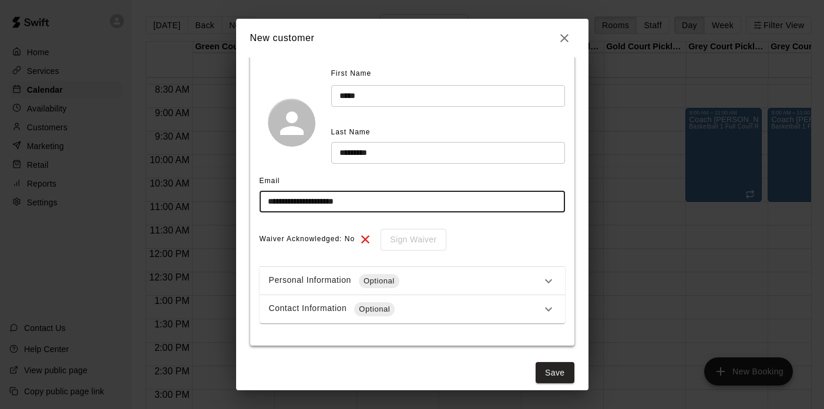
scroll to position [68, 0]
type input "**********"
click at [542, 308] on icon at bounding box center [548, 308] width 14 height 14
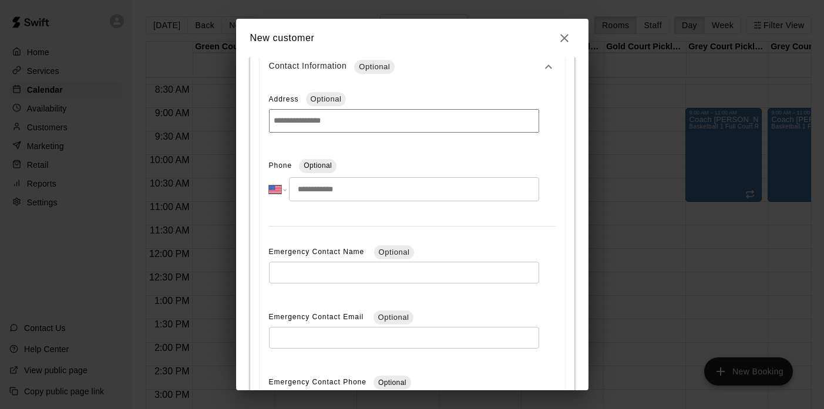
scroll to position [346, 0]
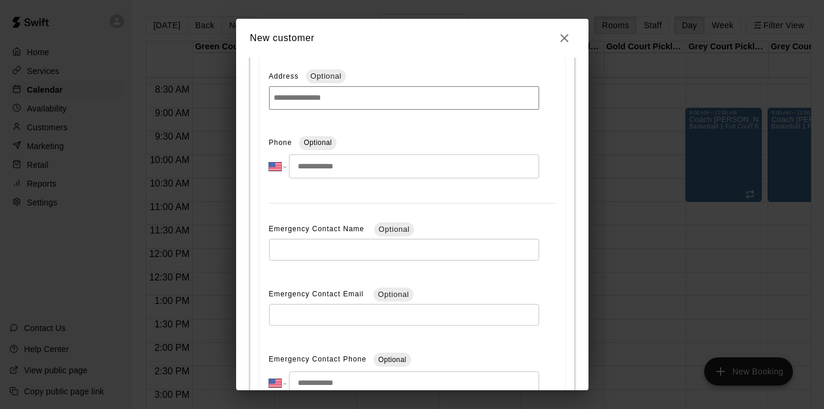
click at [335, 169] on input "tel" at bounding box center [414, 166] width 250 height 24
type input "**********"
click at [540, 286] on div "**********" at bounding box center [411, 246] width 305 height 367
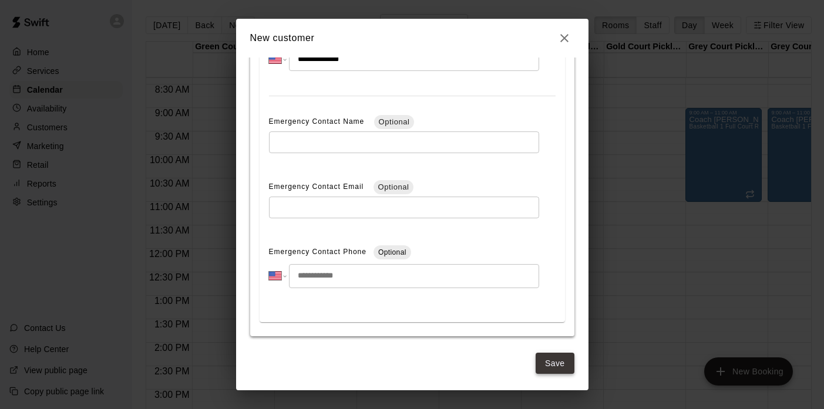
click at [555, 353] on button "Save" at bounding box center [554, 364] width 39 height 22
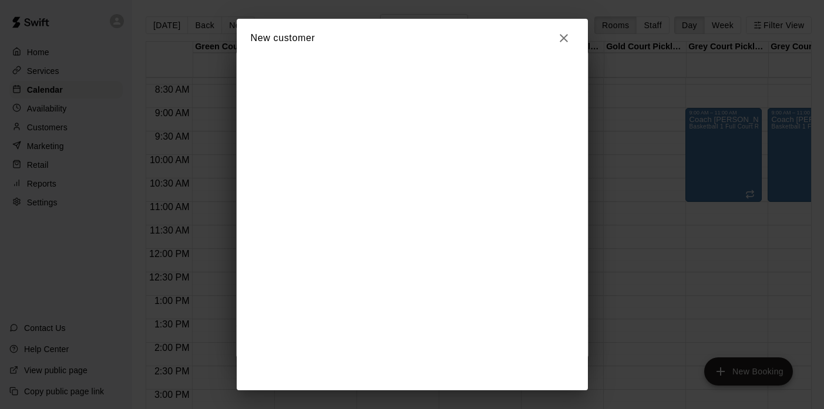
scroll to position [0, 0]
select select "**"
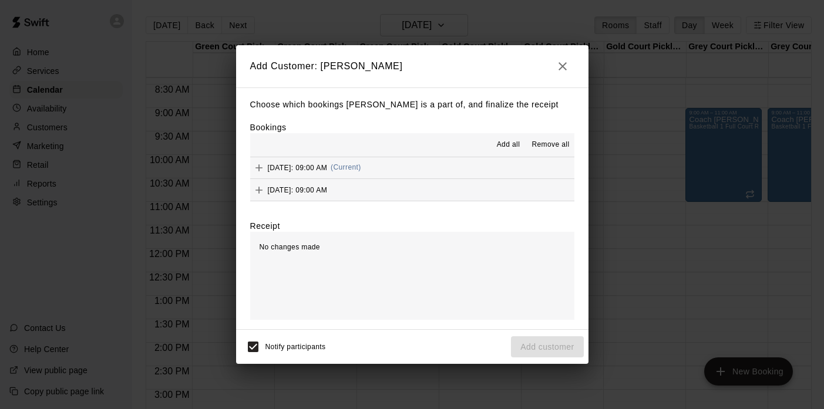
click at [508, 145] on span "Add all" at bounding box center [508, 145] width 23 height 12
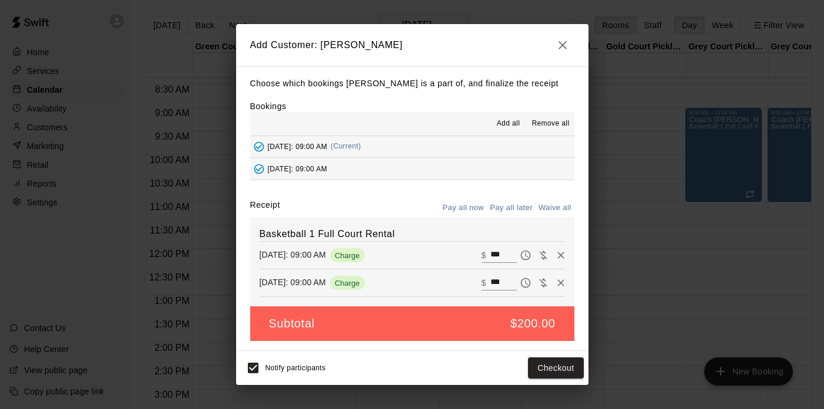
click at [557, 208] on button "Waive all" at bounding box center [554, 208] width 39 height 18
type input "*"
click at [536, 362] on button "Add customer" at bounding box center [547, 369] width 72 height 22
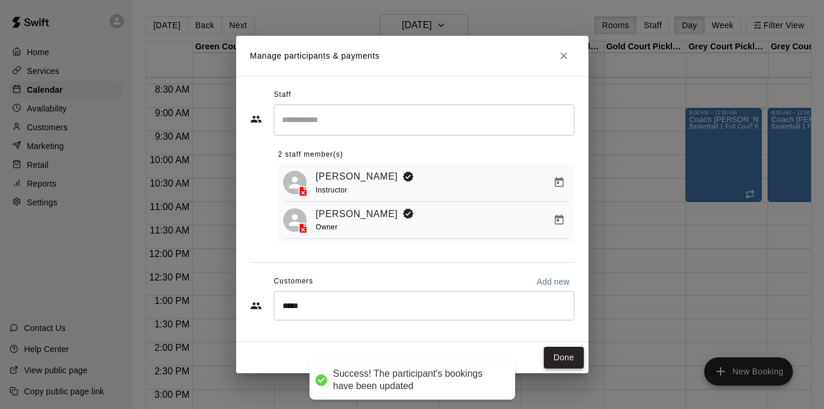
click at [558, 350] on button "Done" at bounding box center [563, 358] width 39 height 22
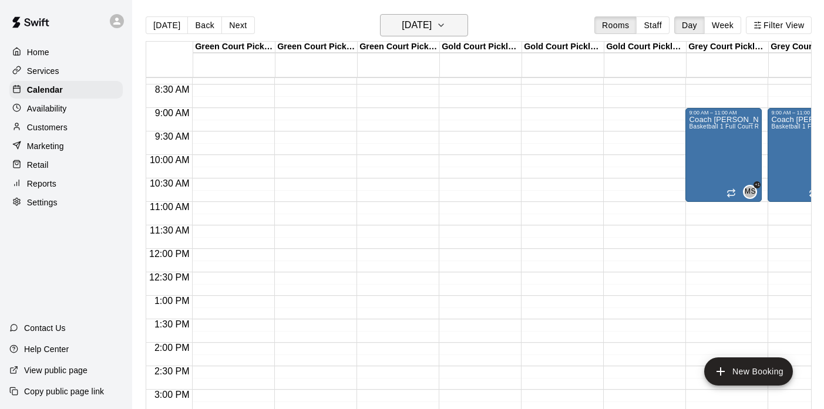
click at [446, 29] on icon "button" at bounding box center [440, 25] width 9 height 14
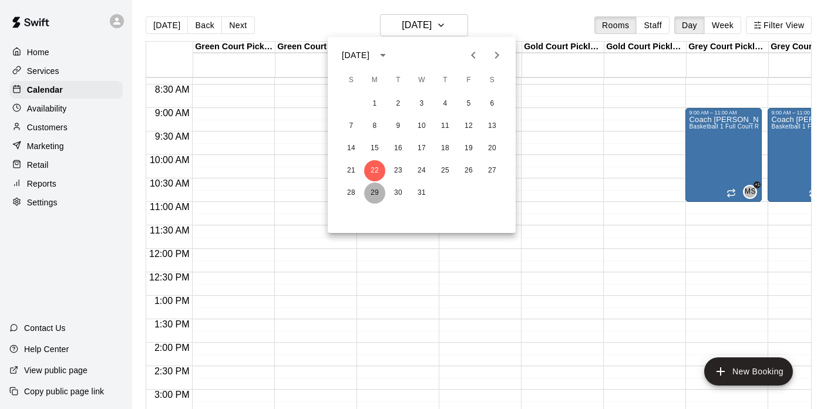
click at [377, 188] on button "29" at bounding box center [374, 193] width 21 height 21
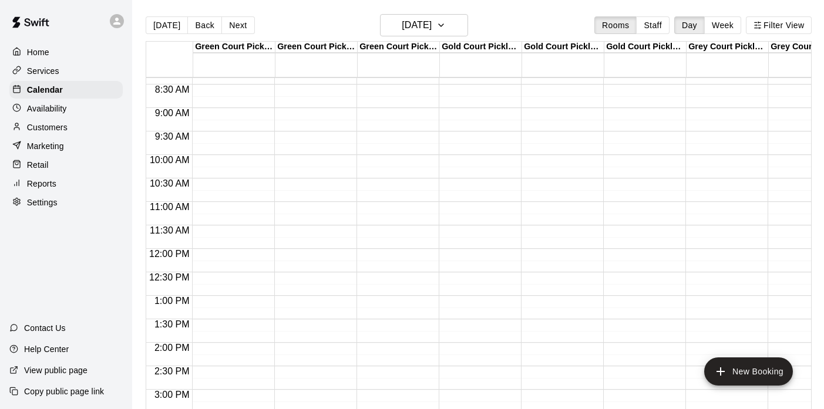
click at [720, 113] on div "12:00 AM – 8:00 AM Closed 5:00 PM – 6:00 PM PT - Travel Basketball Basketball 3…" at bounding box center [723, 248] width 76 height 1127
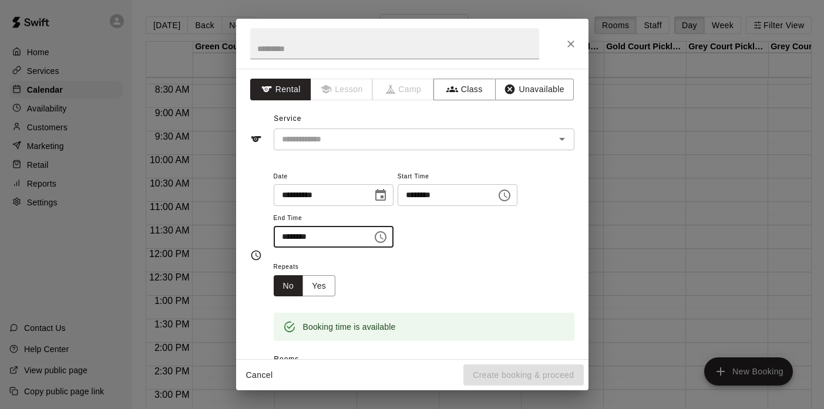
click at [286, 246] on input "********" at bounding box center [319, 237] width 90 height 22
type input "********"
click at [308, 50] on input "text" at bounding box center [394, 43] width 289 height 31
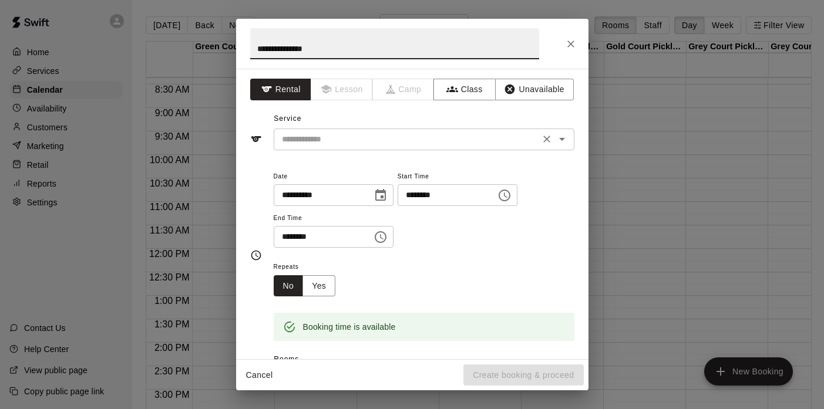
type input "**********"
click at [316, 132] on input "text" at bounding box center [406, 139] width 259 height 15
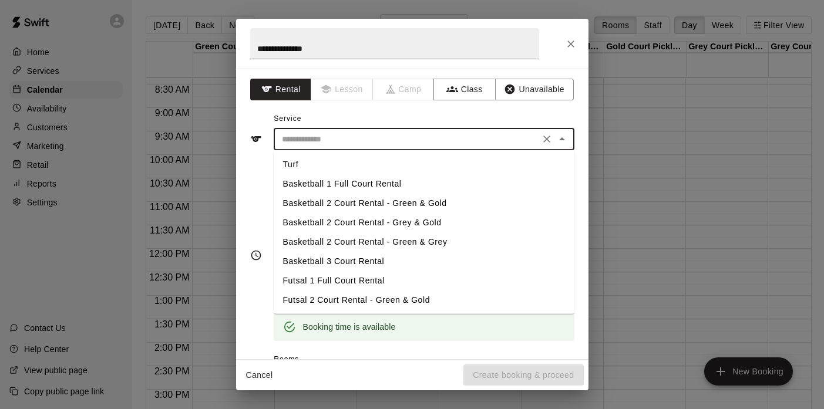
click at [313, 179] on li "Basketball 1 Full Court Rental" at bounding box center [424, 183] width 301 height 19
type input "**********"
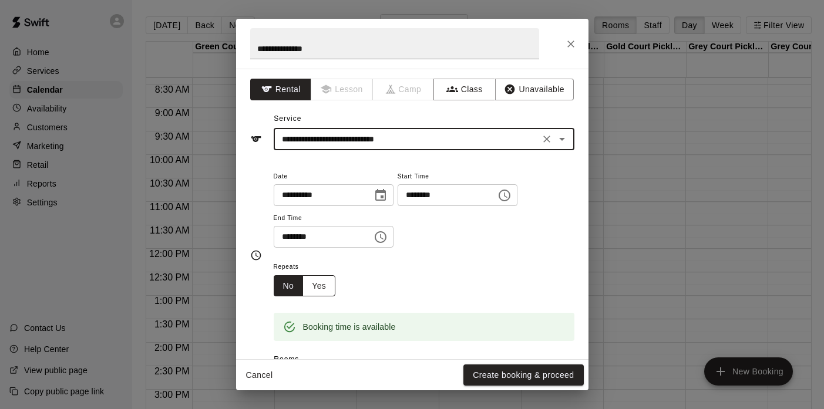
click at [332, 281] on button "Yes" at bounding box center [318, 286] width 33 height 22
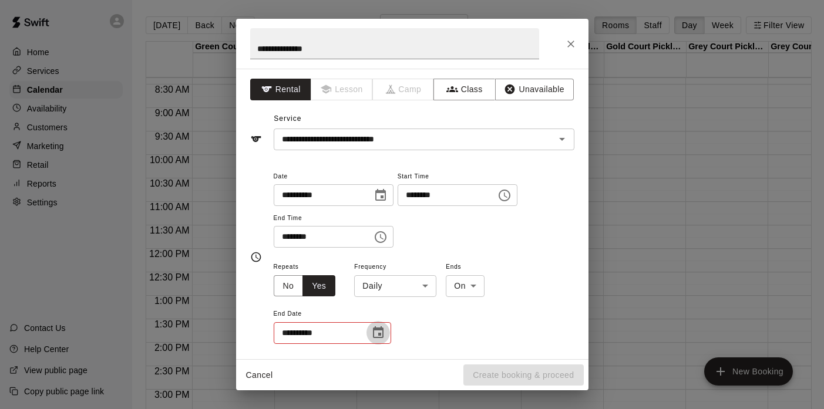
click at [379, 326] on icon "Choose date" at bounding box center [378, 333] width 14 height 14
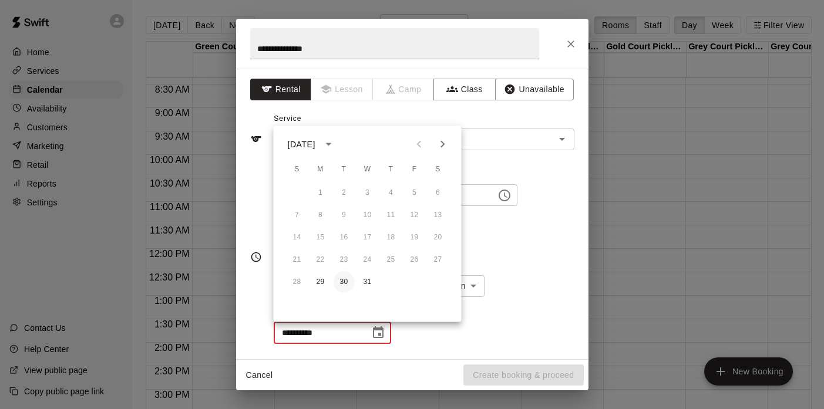
click at [344, 277] on button "30" at bounding box center [343, 282] width 21 height 21
type input "**********"
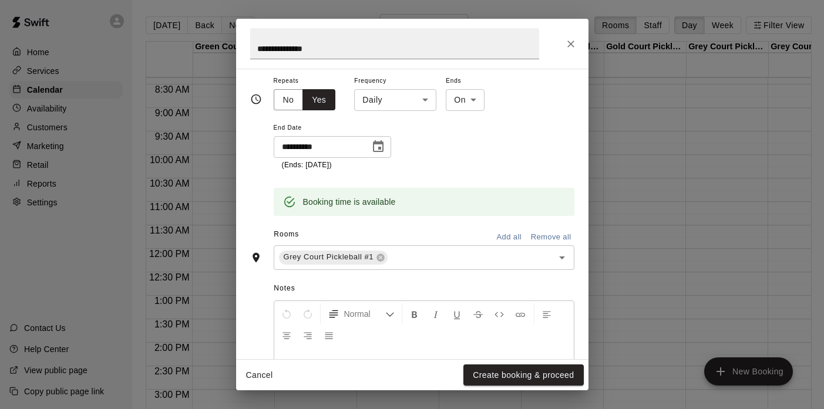
scroll to position [187, 0]
click at [561, 259] on icon "Open" at bounding box center [562, 257] width 14 height 14
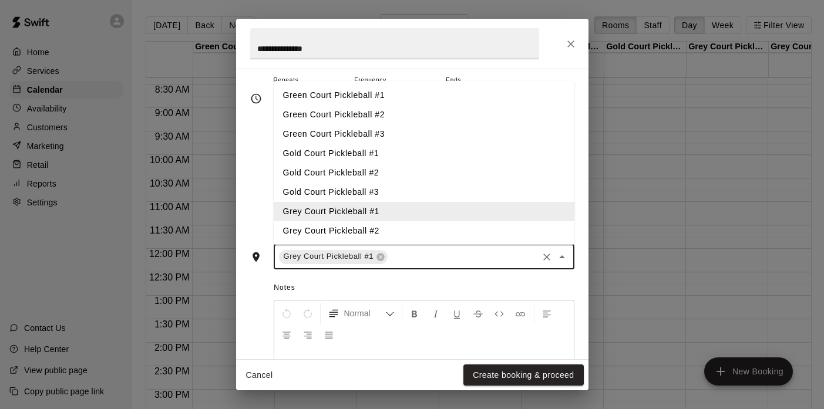
click at [401, 229] on li "Grey Court Pickleball #2" at bounding box center [424, 230] width 301 height 19
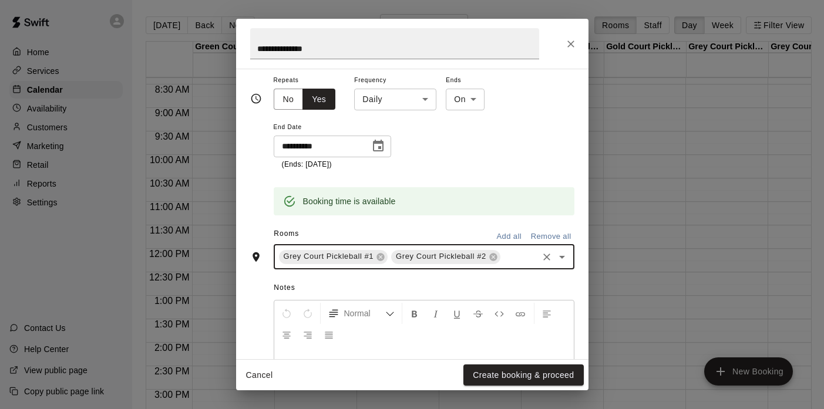
click at [565, 258] on icon "Open" at bounding box center [562, 257] width 14 height 14
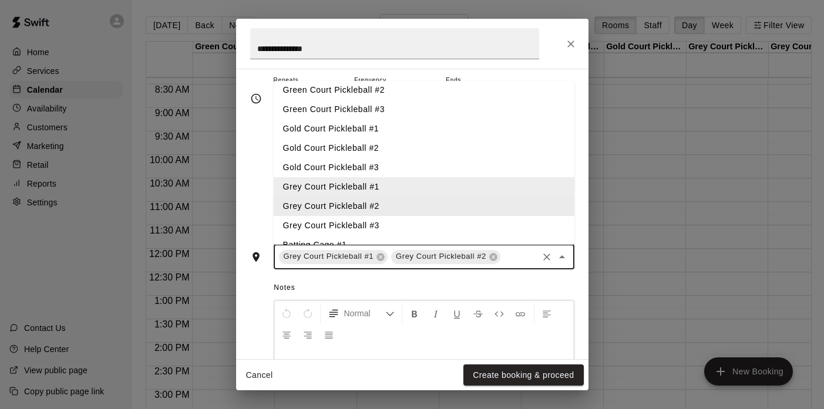
scroll to position [31, 0]
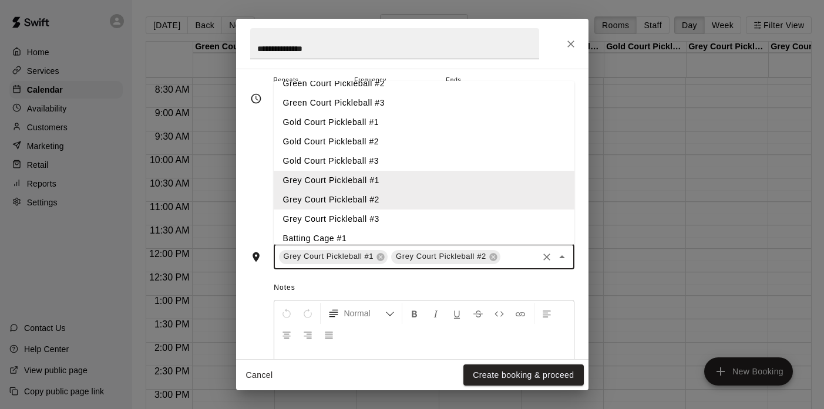
click at [394, 222] on li "Grey Court Pickleball #3" at bounding box center [424, 219] width 301 height 19
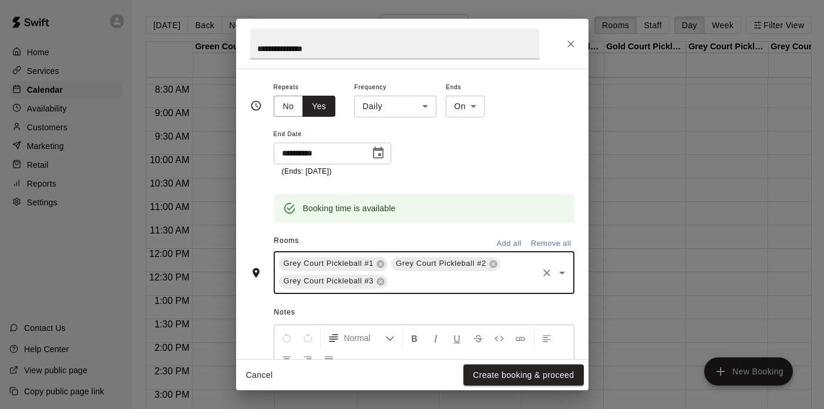
scroll to position [187, 0]
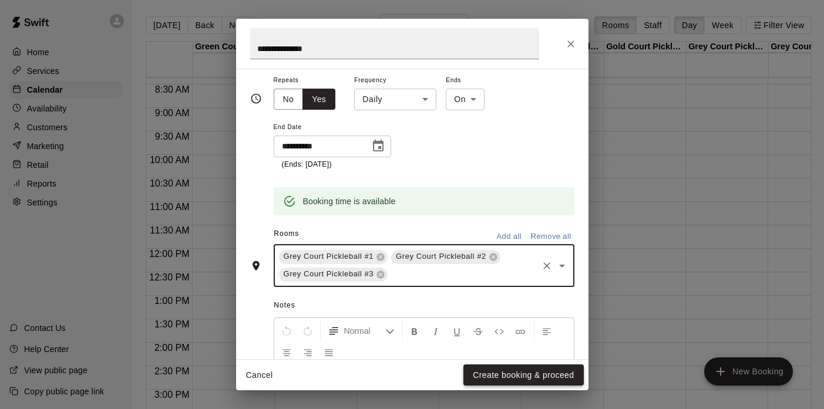
click at [521, 377] on button "Create booking & proceed" at bounding box center [523, 376] width 120 height 22
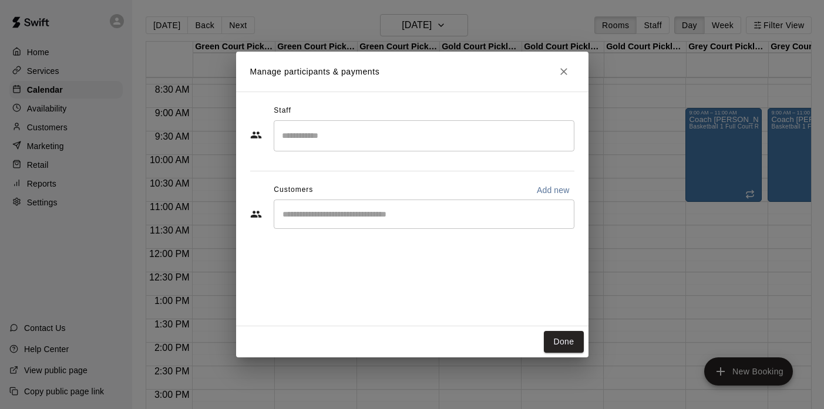
click at [314, 137] on input "Search staff" at bounding box center [424, 136] width 290 height 21
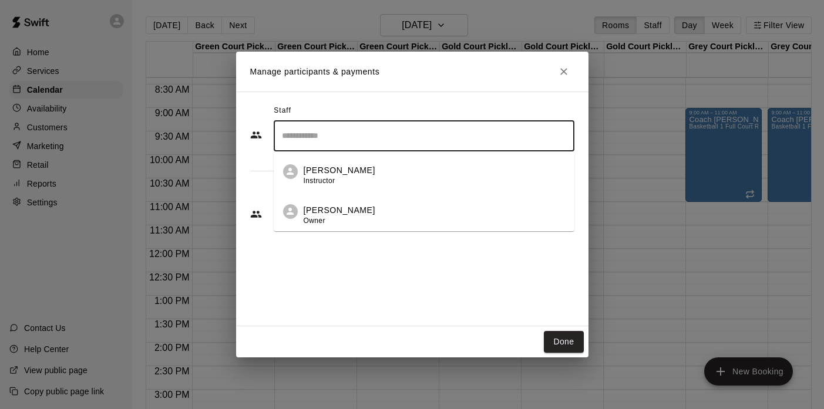
click at [305, 210] on p "[PERSON_NAME]" at bounding box center [340, 210] width 72 height 12
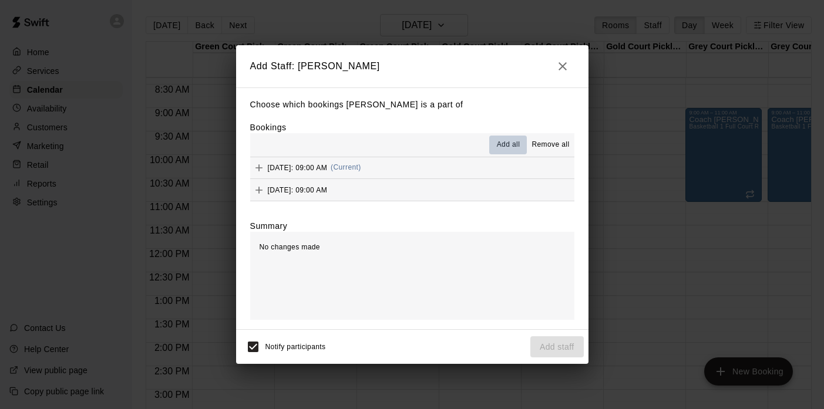
click at [506, 137] on button "Add all" at bounding box center [508, 145] width 38 height 19
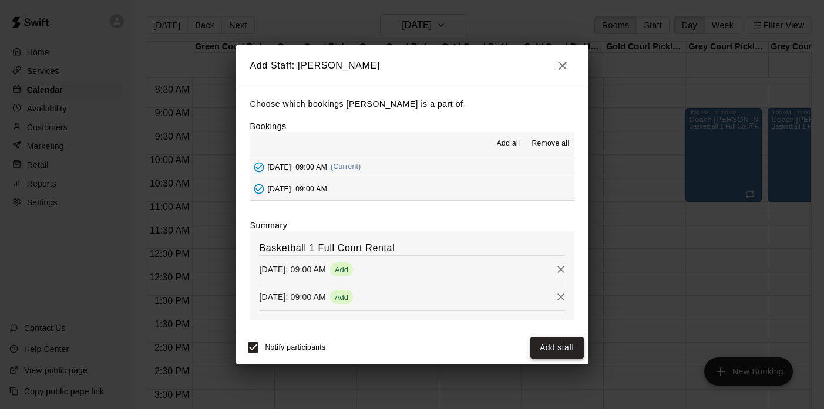
click at [555, 346] on button "Add staff" at bounding box center [556, 348] width 53 height 22
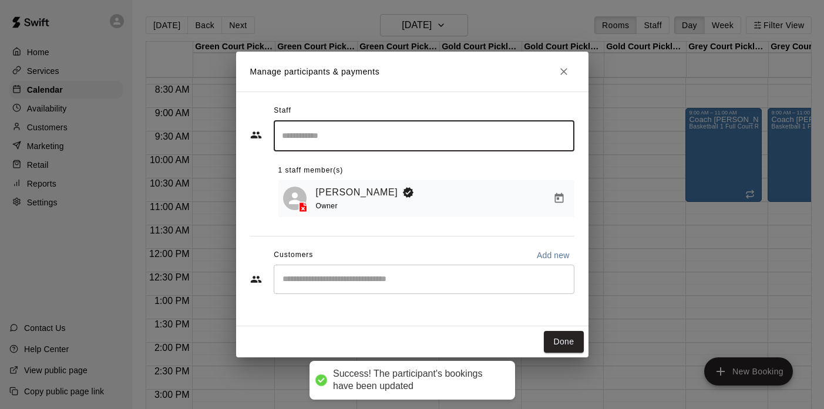
click at [353, 278] on input "Start typing to search customers..." at bounding box center [424, 280] width 290 height 12
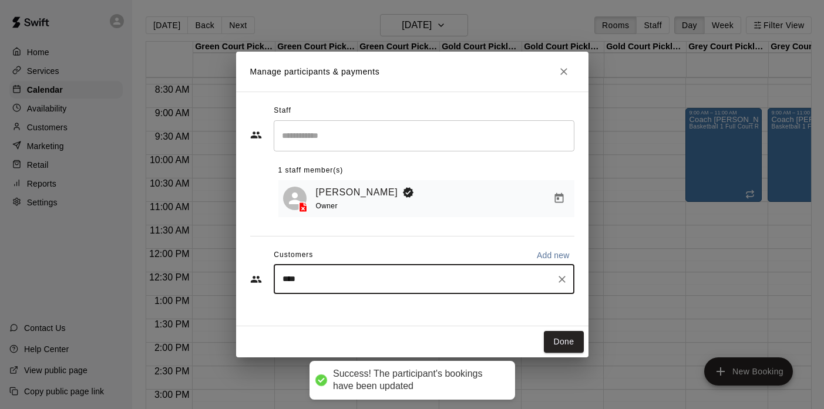
type input "*****"
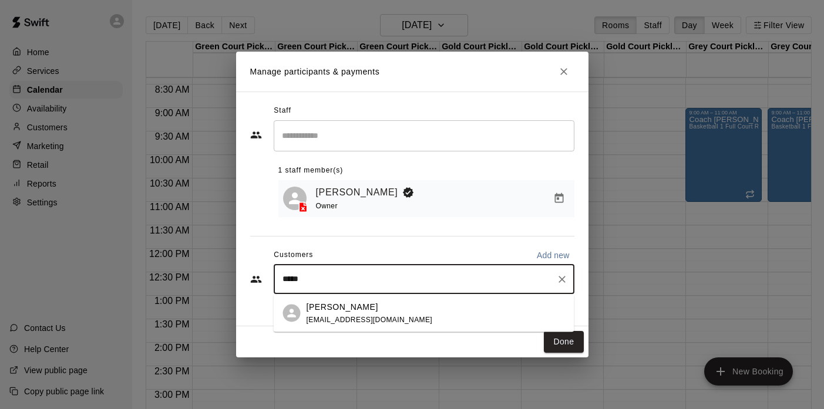
click at [359, 312] on p "[PERSON_NAME]" at bounding box center [342, 307] width 72 height 12
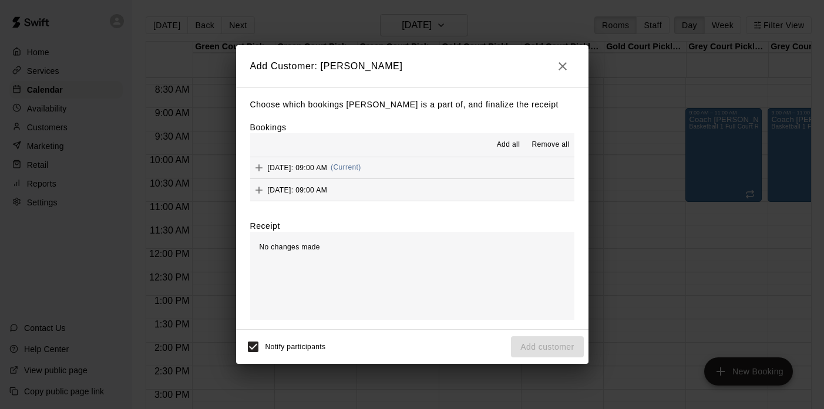
click at [507, 142] on span "Add all" at bounding box center [508, 145] width 23 height 12
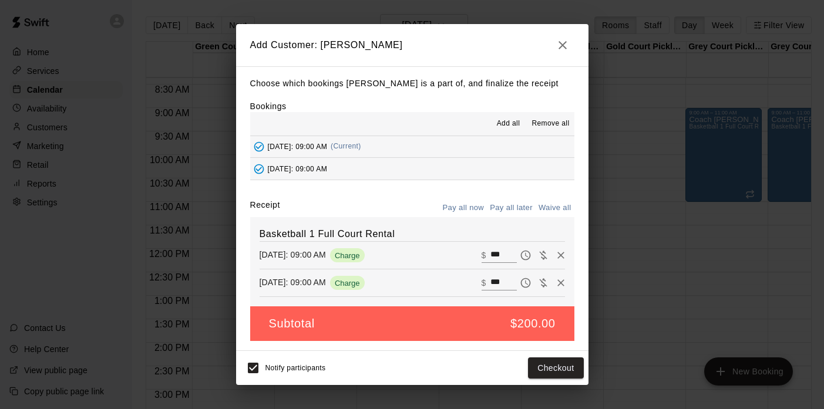
click at [549, 208] on button "Waive all" at bounding box center [554, 208] width 39 height 18
type input "*"
click at [540, 361] on button "Add customer" at bounding box center [547, 369] width 72 height 22
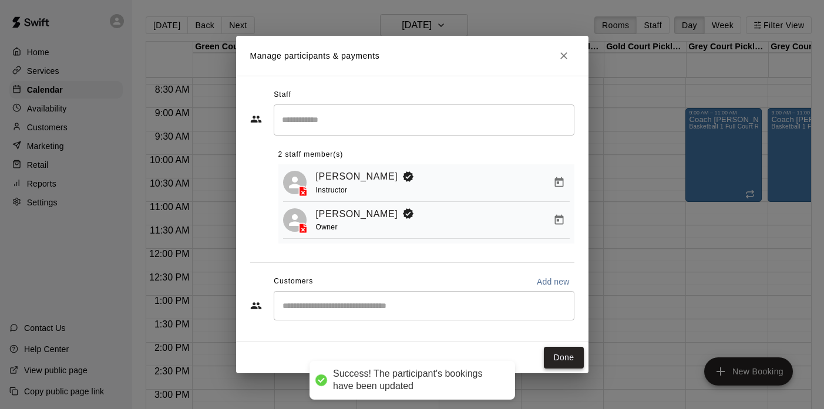
click at [550, 358] on button "Done" at bounding box center [563, 358] width 39 height 22
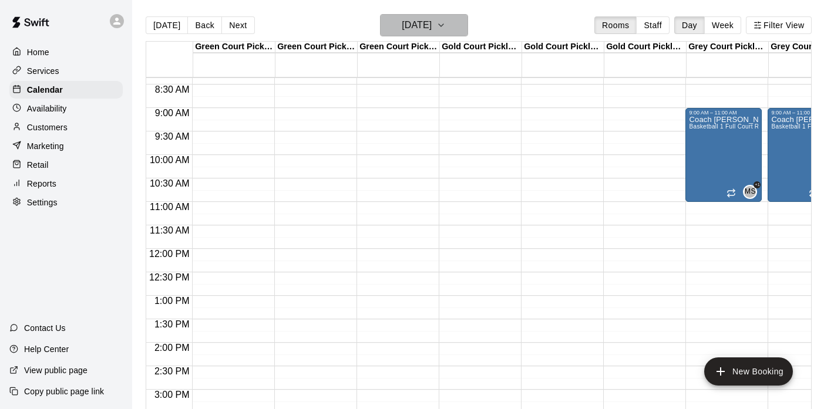
click at [405, 33] on h6 "[DATE]" at bounding box center [417, 25] width 30 height 16
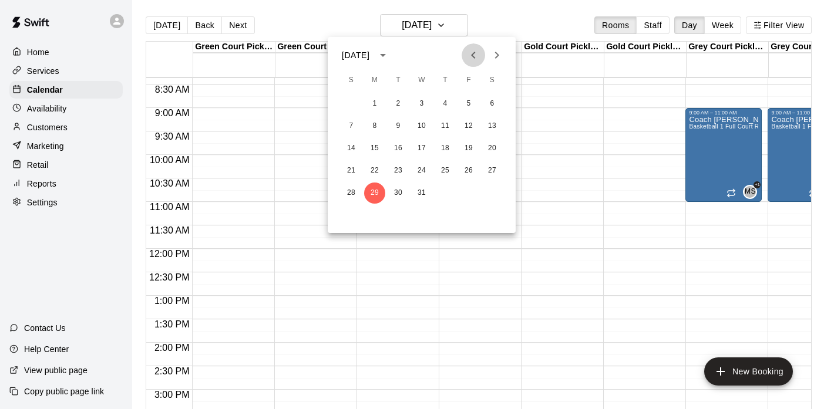
click at [473, 51] on icon "Previous month" at bounding box center [473, 55] width 14 height 14
click at [489, 144] on button "18" at bounding box center [491, 148] width 21 height 21
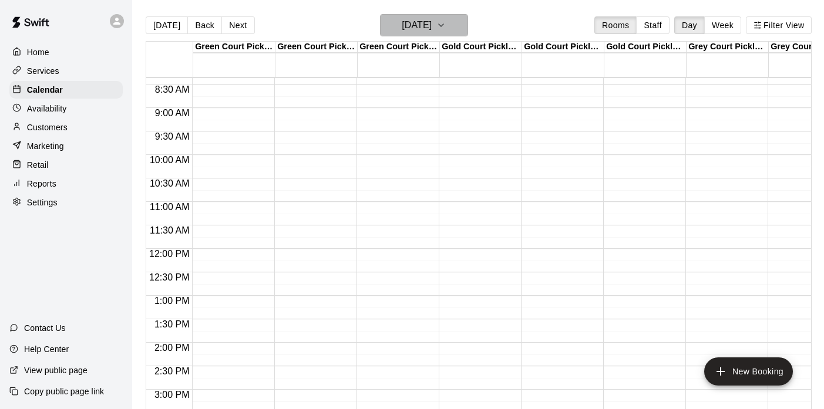
click at [454, 35] on button "[DATE]" at bounding box center [424, 25] width 88 height 22
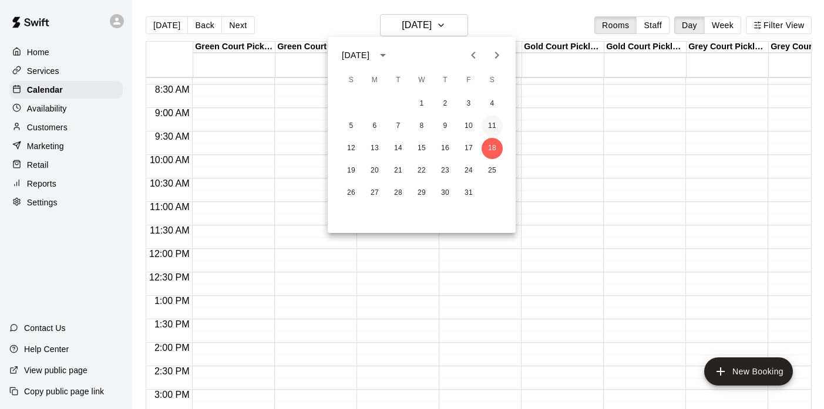
click at [495, 126] on button "11" at bounding box center [491, 126] width 21 height 21
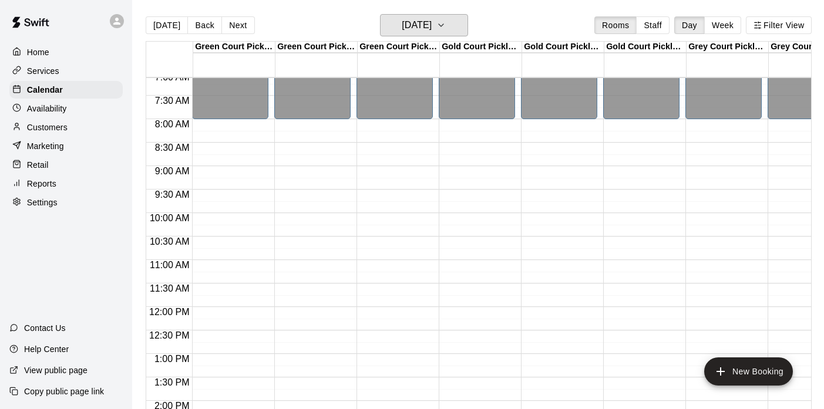
scroll to position [334, 0]
click at [230, 127] on div "12:00 AM – 8:00 AM Closed 10:00 PM – 11:59 PM Closed" at bounding box center [230, 307] width 76 height 1127
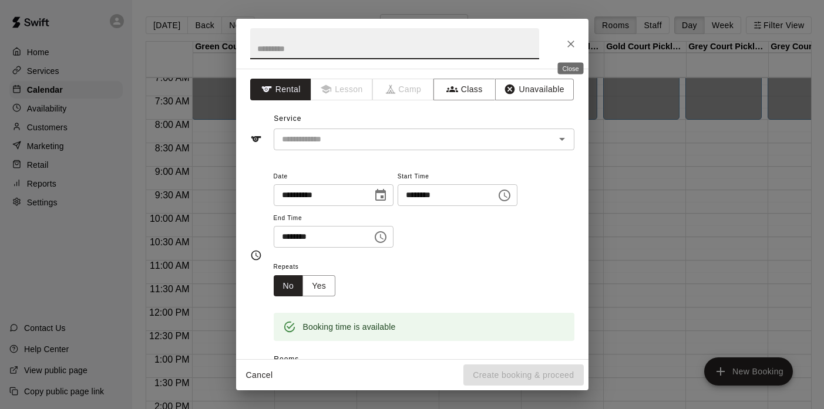
click at [570, 46] on icon "Close" at bounding box center [571, 44] width 12 height 12
